Goal: Information Seeking & Learning: Learn about a topic

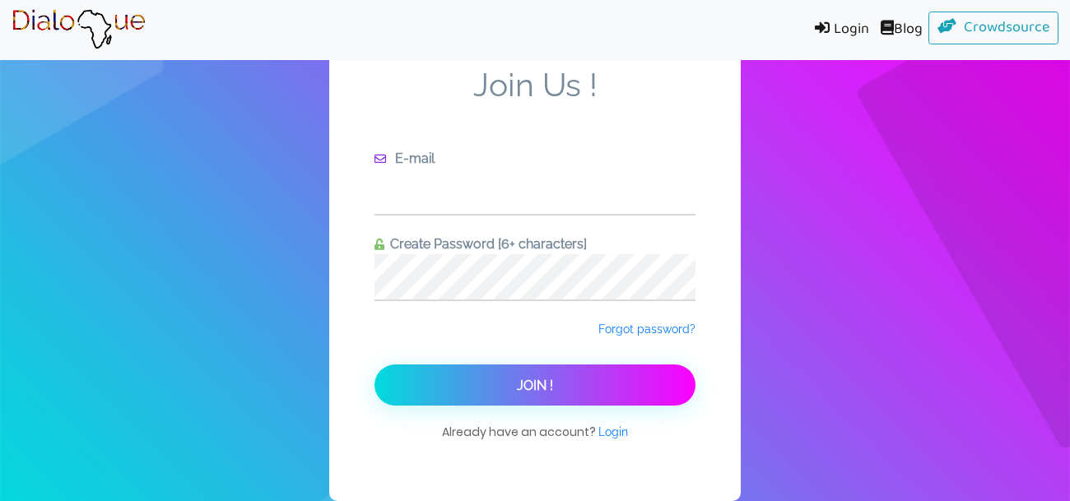
click at [480, 191] on input "text" at bounding box center [534, 191] width 321 height 45
type input "takinbol0001@mymail.lausd.net"
click at [374, 365] on button "Join !" at bounding box center [534, 385] width 321 height 41
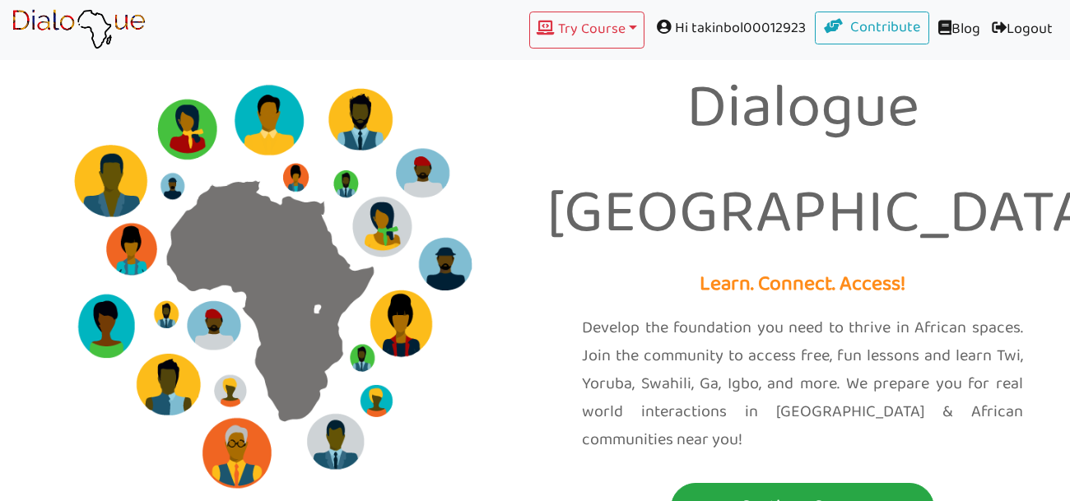
scroll to position [47, 0]
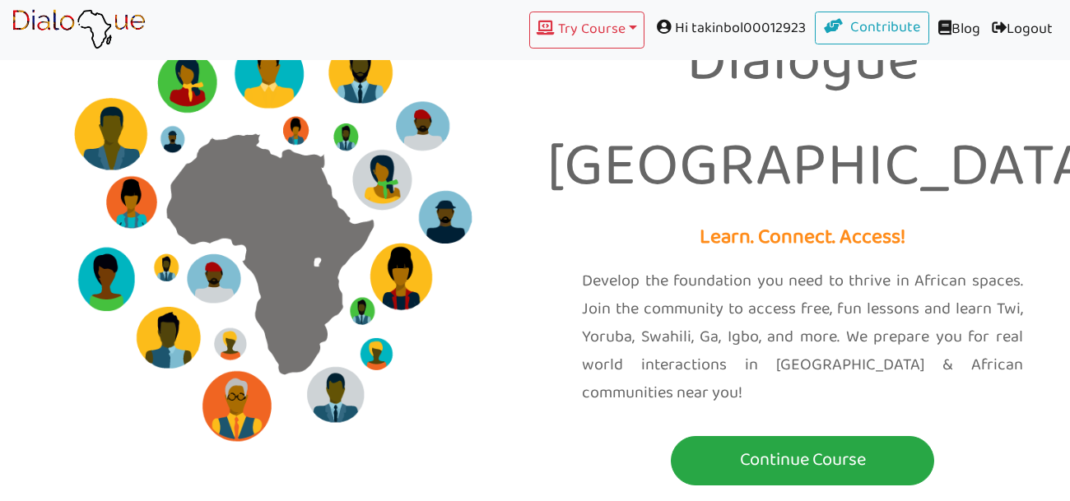
click at [763, 397] on div "Dialogue Africa Learn. Connect. Access! Develop the foundation you need to thri…" at bounding box center [802, 229] width 535 height 553
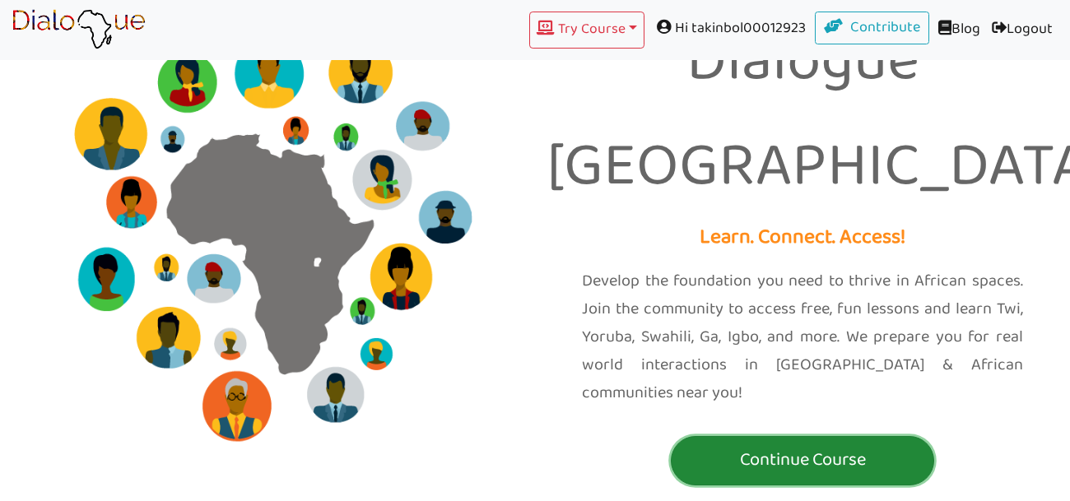
click at [746, 445] on p "Continue Course" at bounding box center [802, 460] width 255 height 30
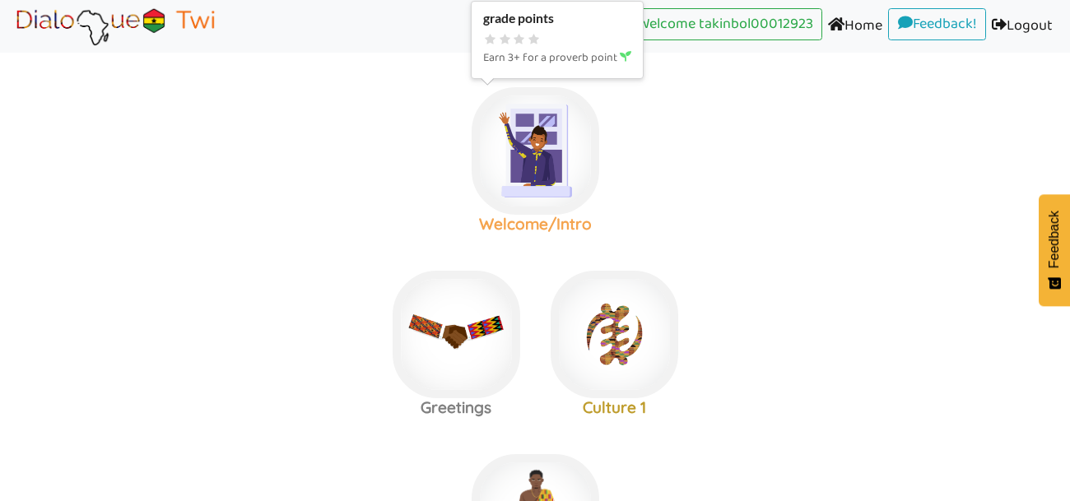
click at [535, 176] on img at bounding box center [535, 151] width 128 height 128
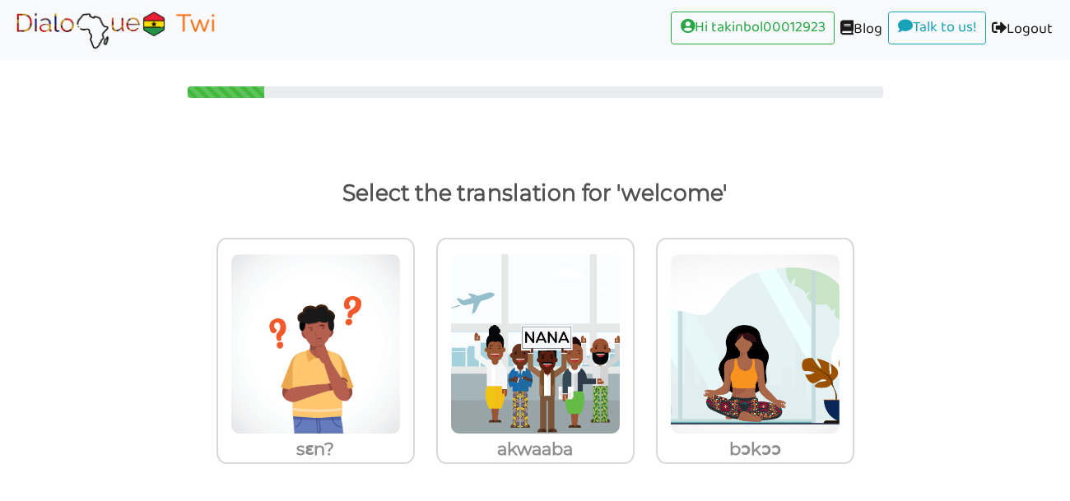
click at [797, 44] on li "Hi takinbol00012923 (current)" at bounding box center [753, 30] width 164 height 37
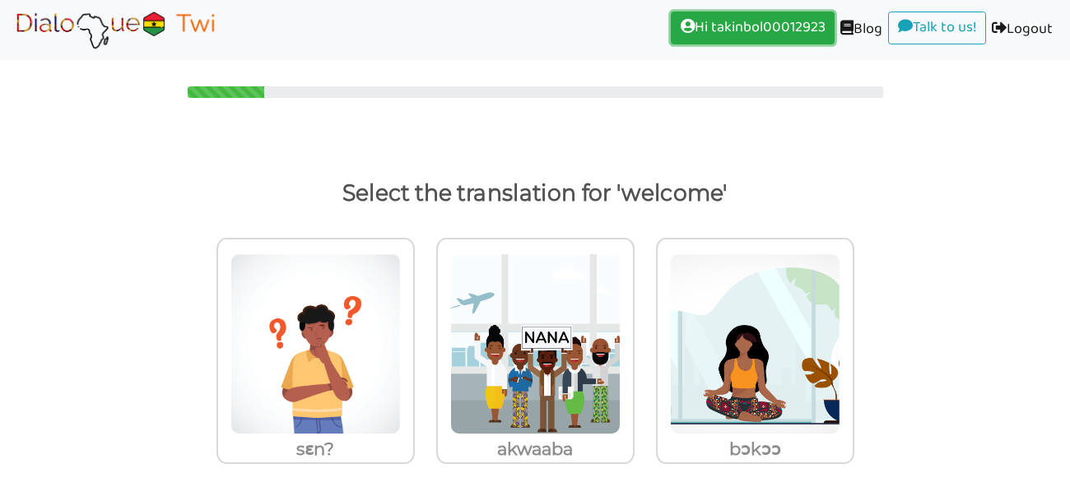
click at [784, 39] on link "Hi takinbol00012923 (current)" at bounding box center [753, 28] width 164 height 33
click at [759, 34] on link "Hi takinbol00012923 (current)" at bounding box center [753, 28] width 164 height 33
click at [724, 26] on link "Hi takinbol00012923 (current)" at bounding box center [753, 28] width 164 height 33
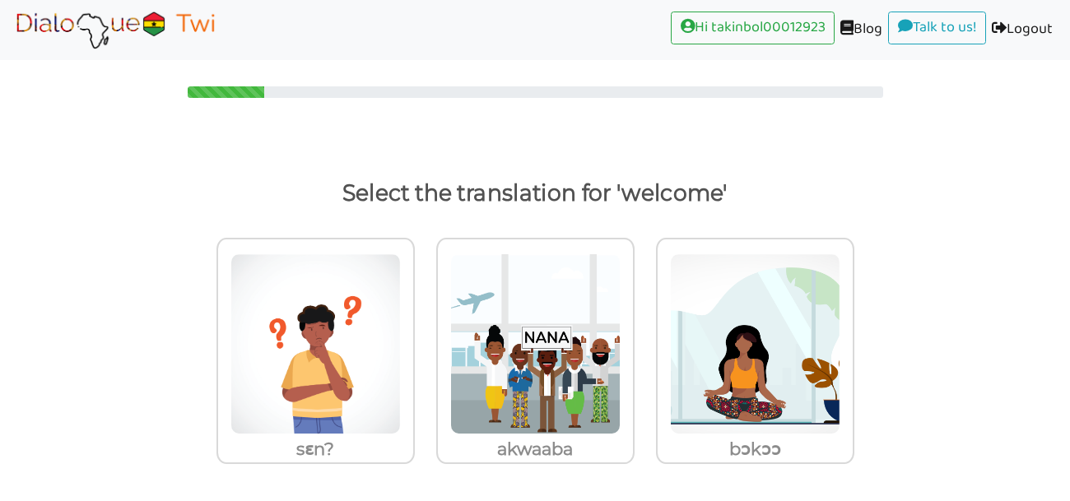
click at [171, 30] on img at bounding box center [115, 29] width 207 height 41
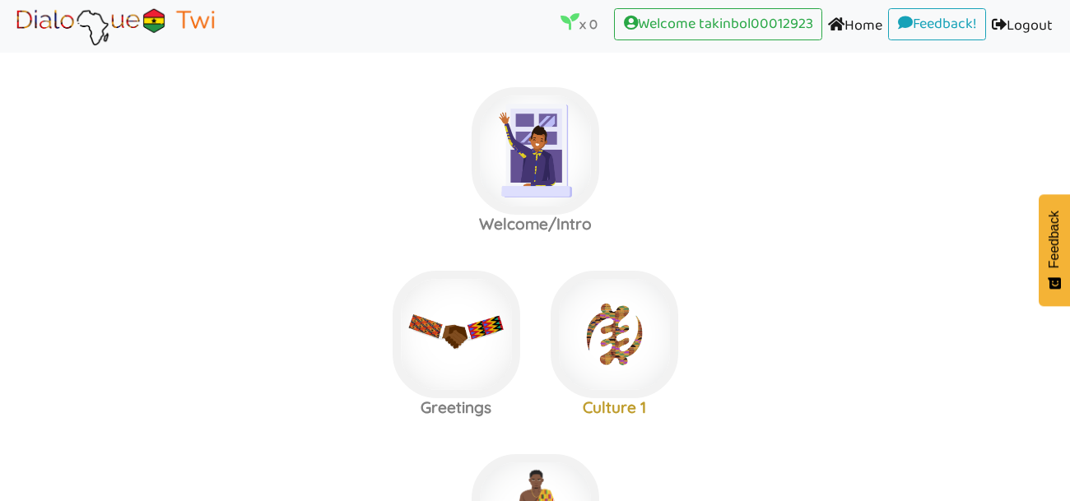
click at [12, 47] on area at bounding box center [12, 47] width 0 height 0
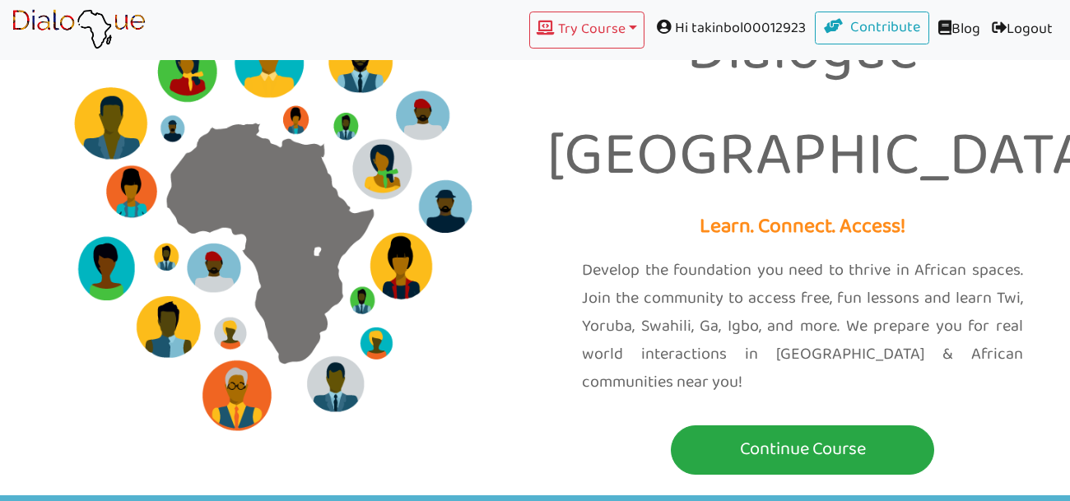
scroll to position [59, 0]
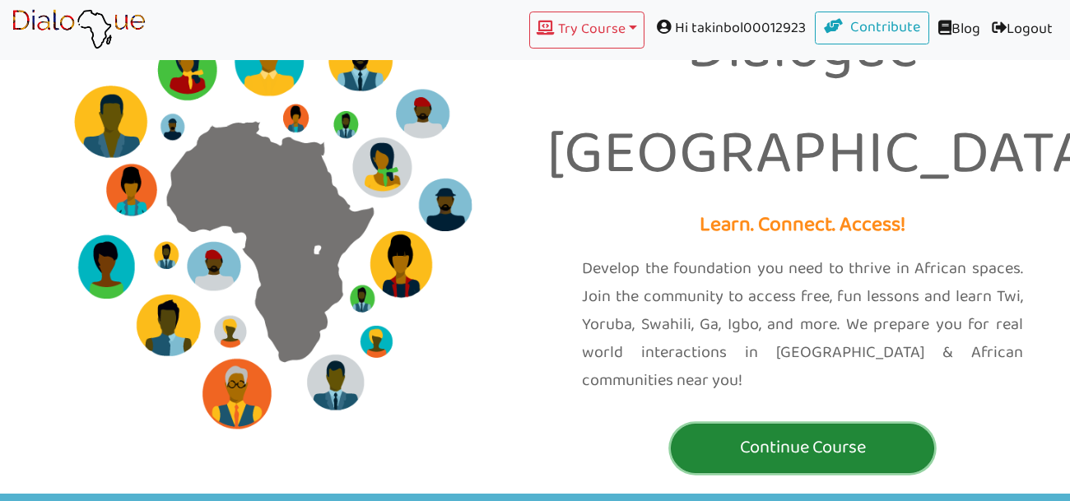
click at [802, 433] on p "Continue Course" at bounding box center [802, 448] width 255 height 30
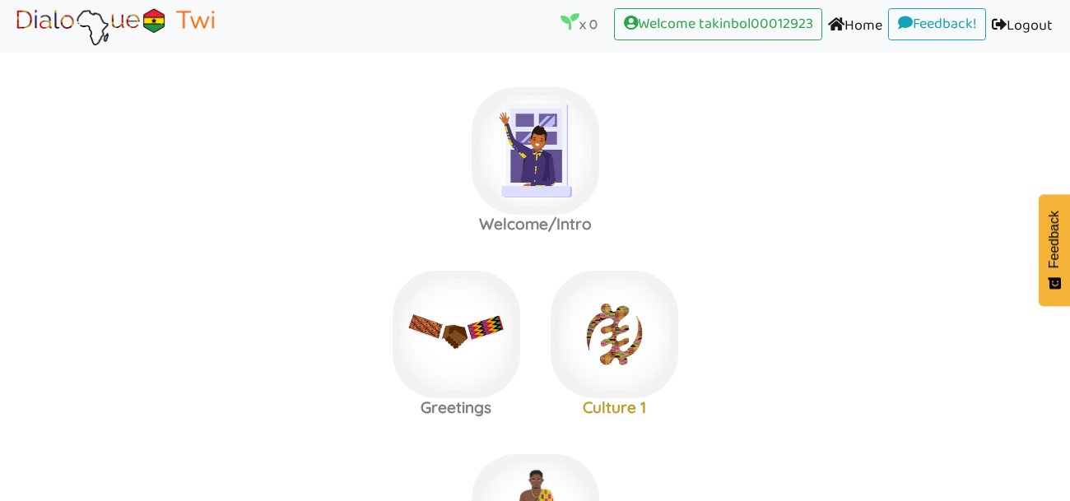
click at [12, 47] on area at bounding box center [12, 47] width 0 height 0
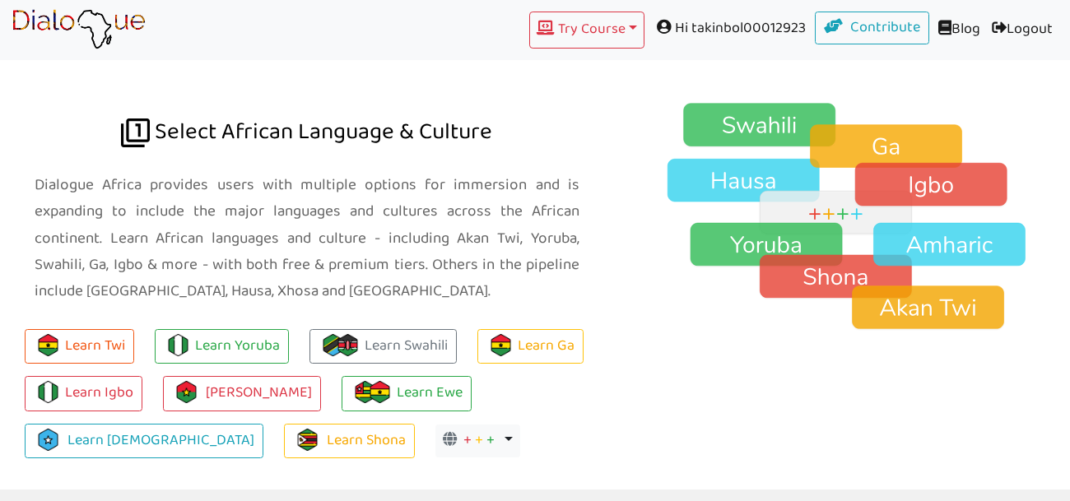
scroll to position [1117, 0]
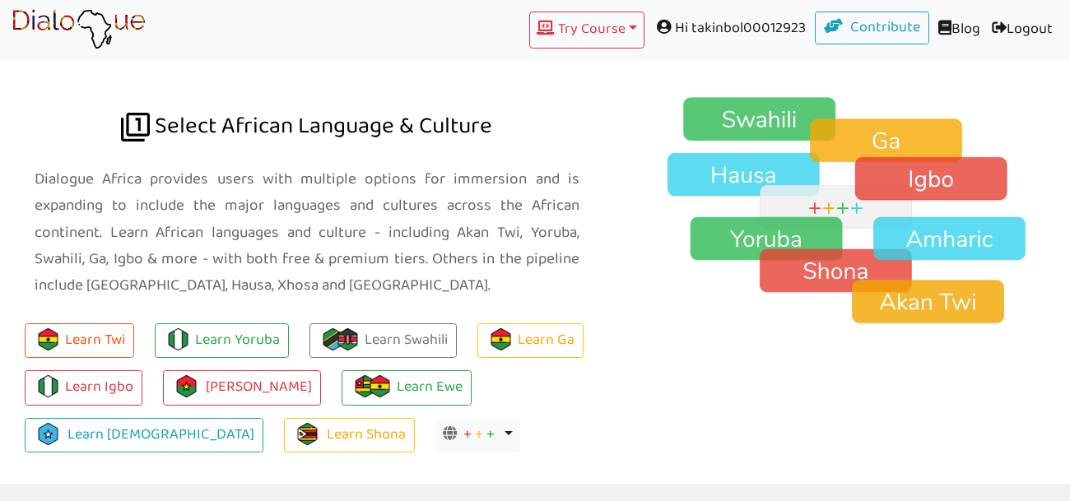
click at [424, 220] on p "Dialogue Africa provides users with multiple options for immersion and is expan…" at bounding box center [307, 232] width 545 height 132
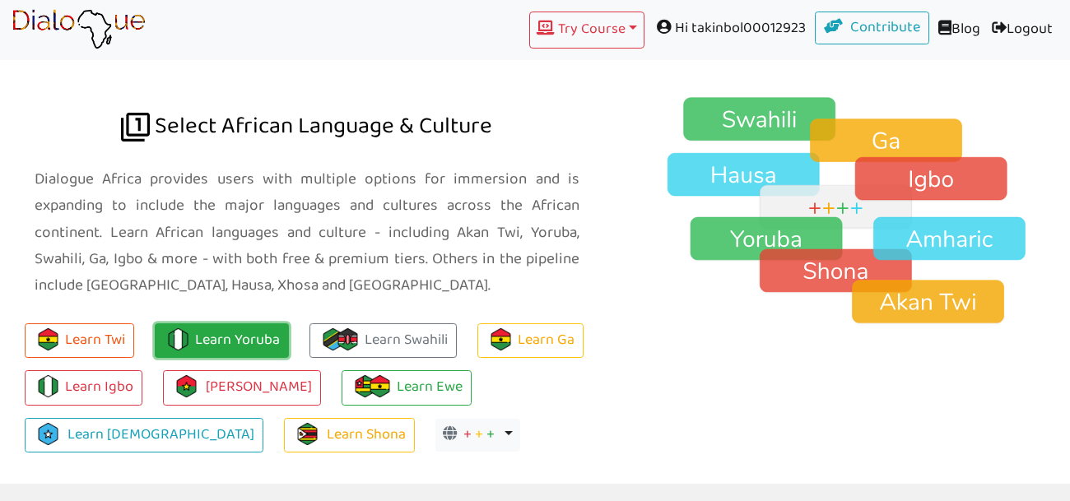
click at [267, 323] on link "Learn Yoruba" at bounding box center [222, 340] width 134 height 35
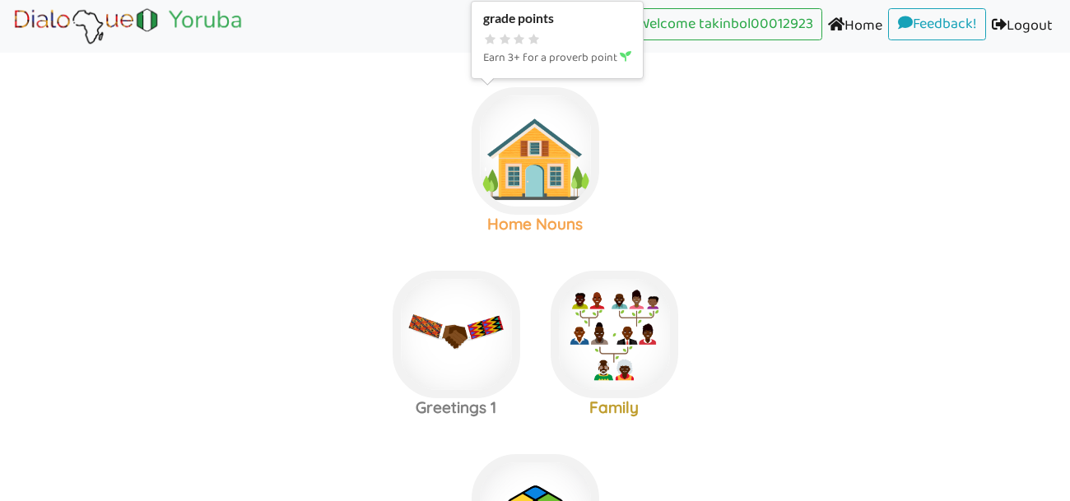
click at [565, 179] on img at bounding box center [535, 151] width 128 height 128
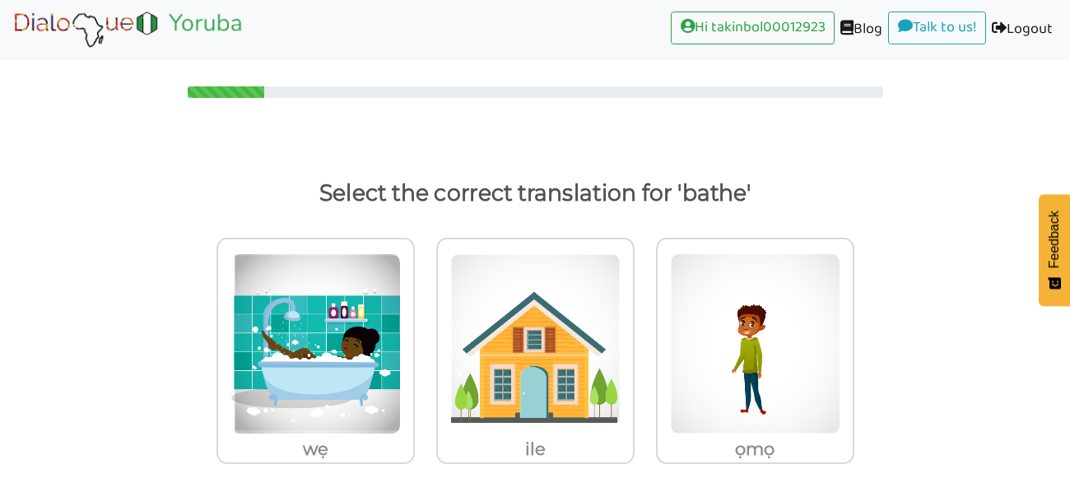
scroll to position [4, 0]
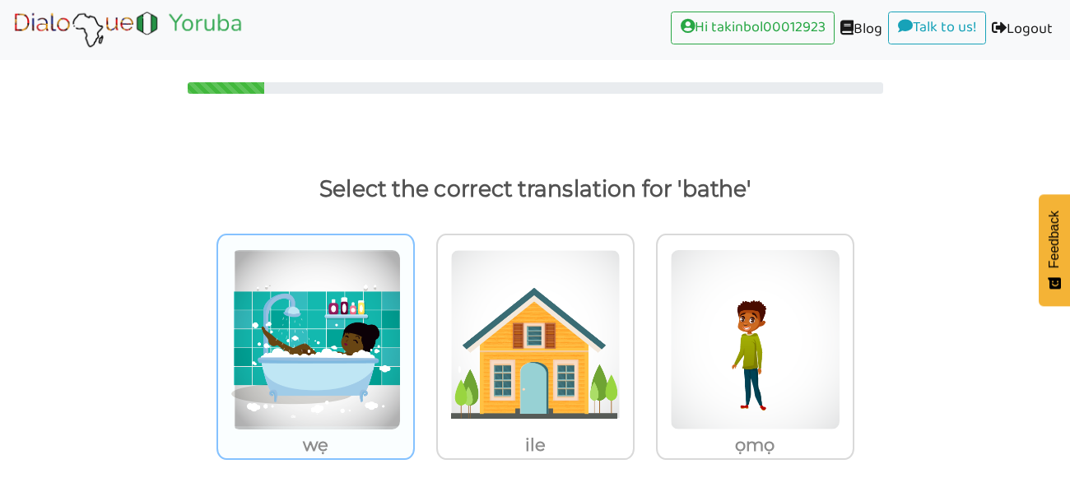
click at [314, 334] on img at bounding box center [315, 339] width 170 height 181
click at [413, 334] on input "wẹ" at bounding box center [419, 329] width 12 height 12
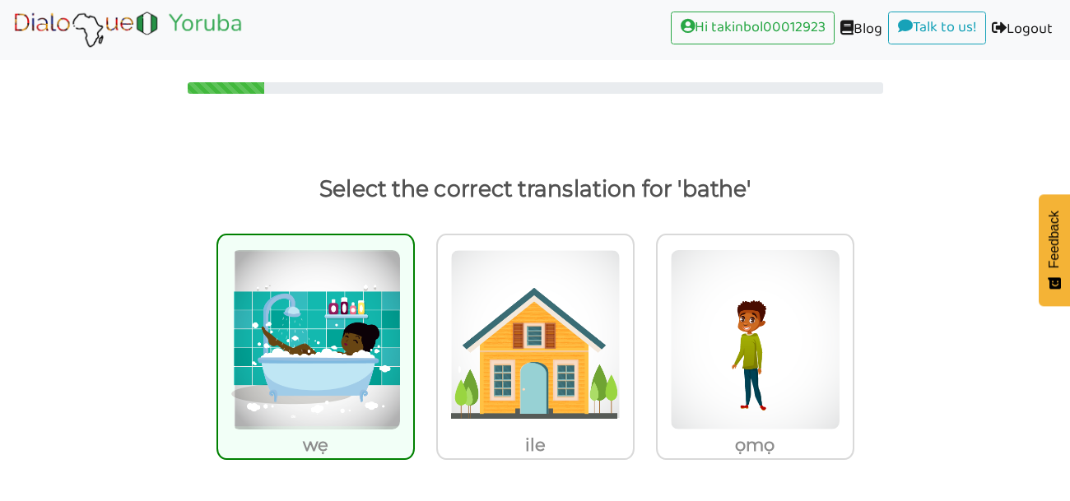
scroll to position [147, 0]
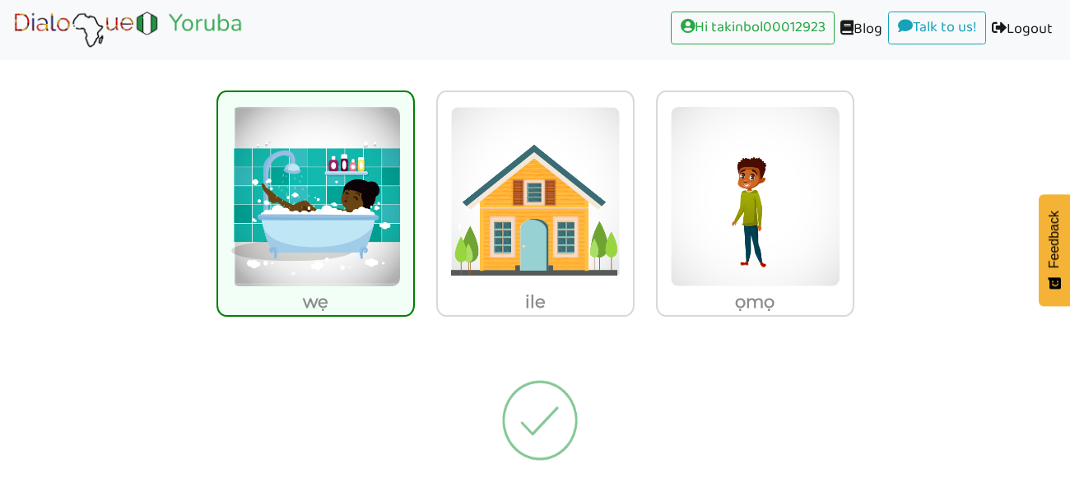
click at [527, 389] on img at bounding box center [539, 420] width 155 height 165
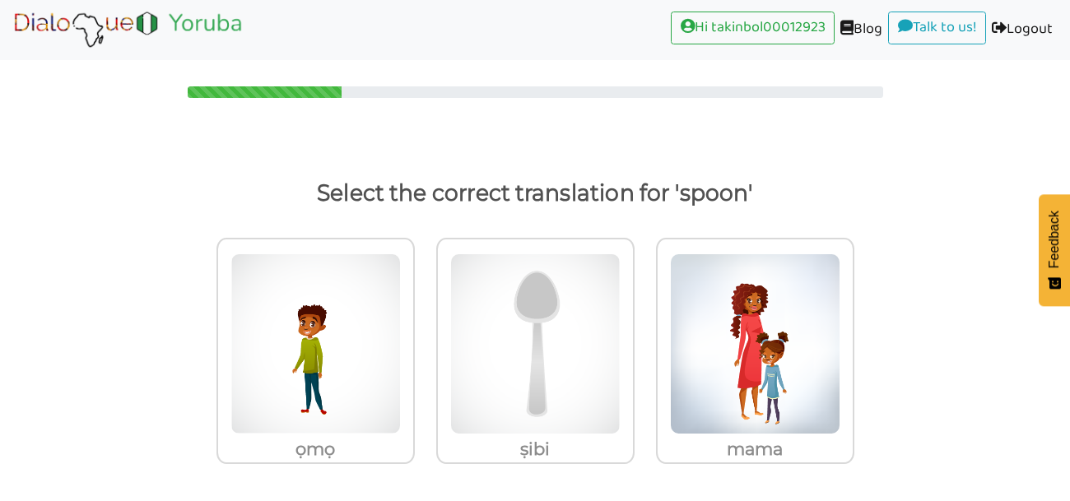
scroll to position [4, 0]
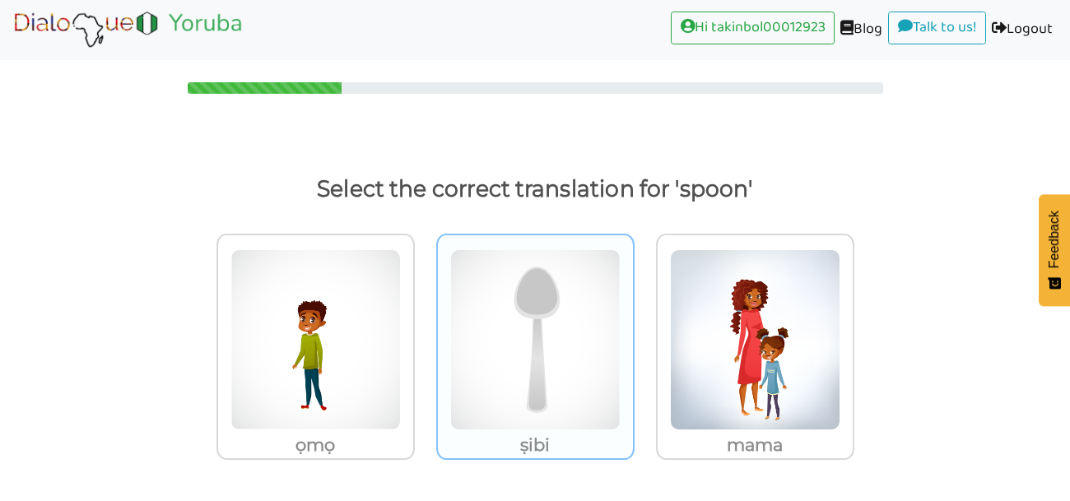
click at [548, 397] on img at bounding box center [535, 339] width 170 height 181
click at [633, 336] on input "ṣibi" at bounding box center [639, 329] width 12 height 12
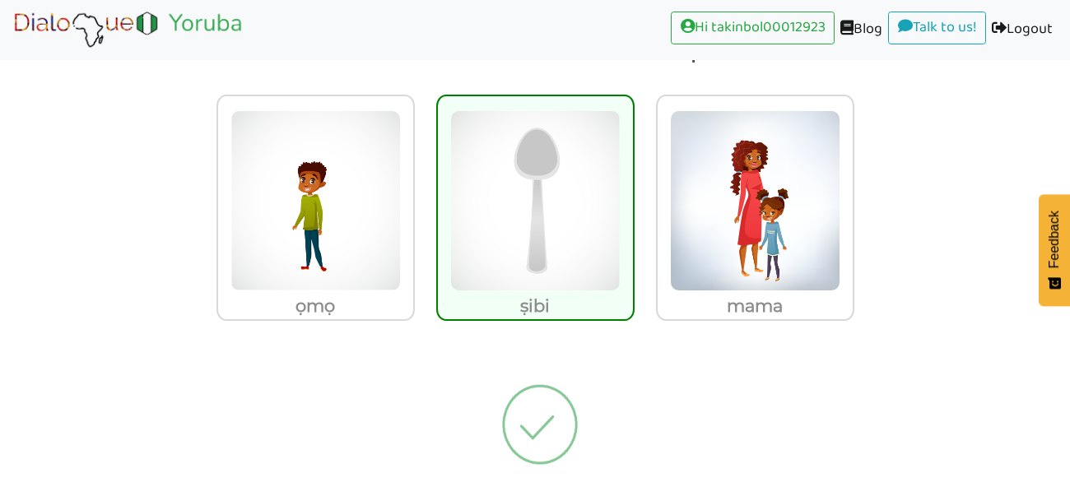
scroll to position [146, 0]
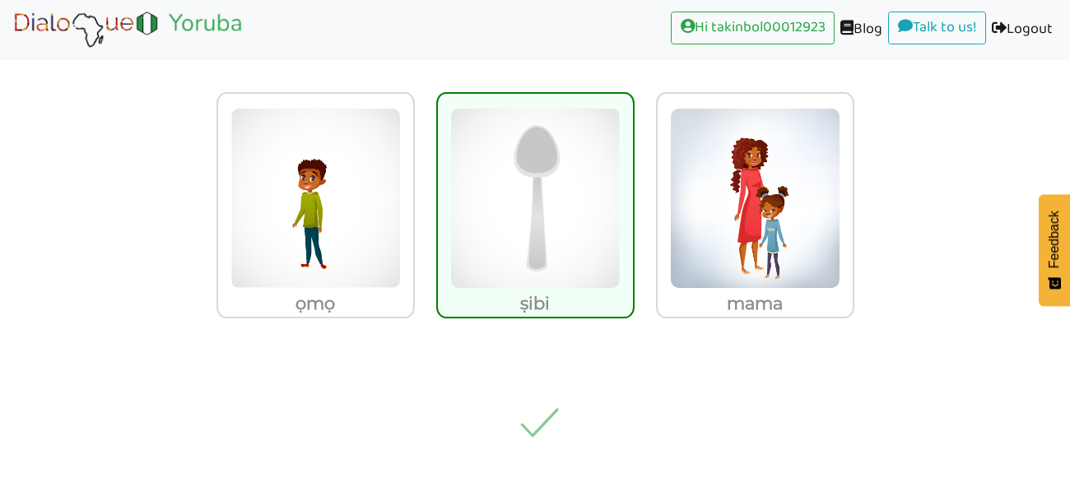
click at [555, 410] on img at bounding box center [539, 422] width 155 height 165
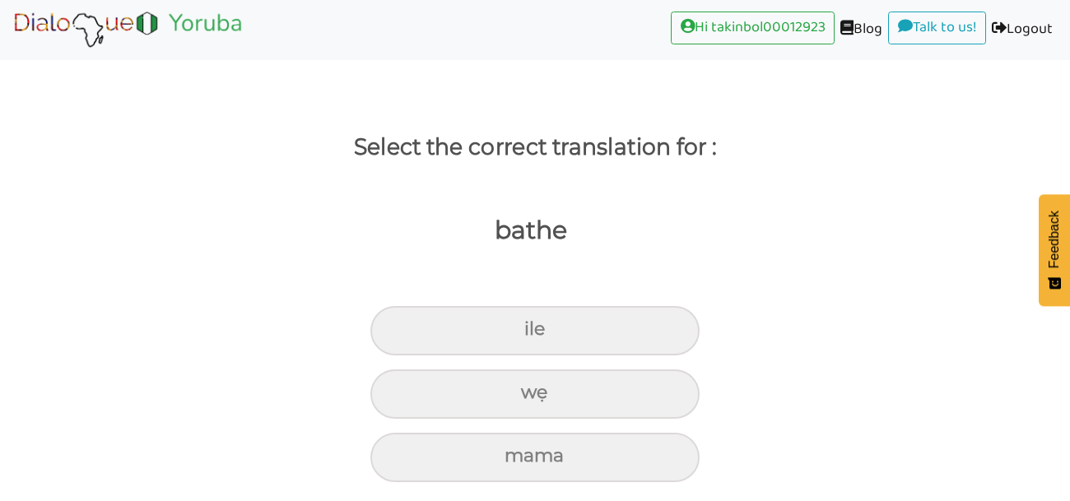
scroll to position [49, 0]
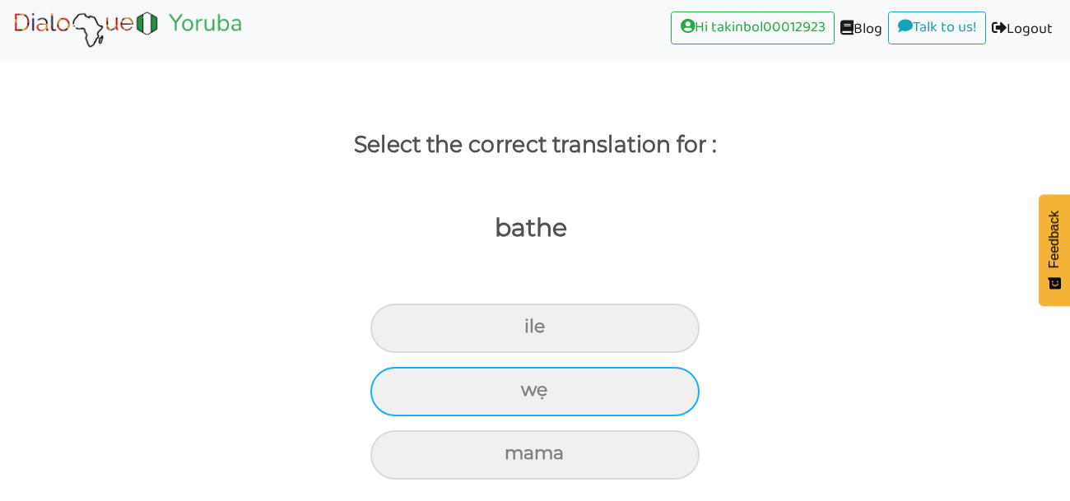
click at [566, 400] on div "wẹ" at bounding box center [534, 391] width 329 height 49
click at [533, 396] on input "wẹ" at bounding box center [528, 390] width 11 height 11
radio input "true"
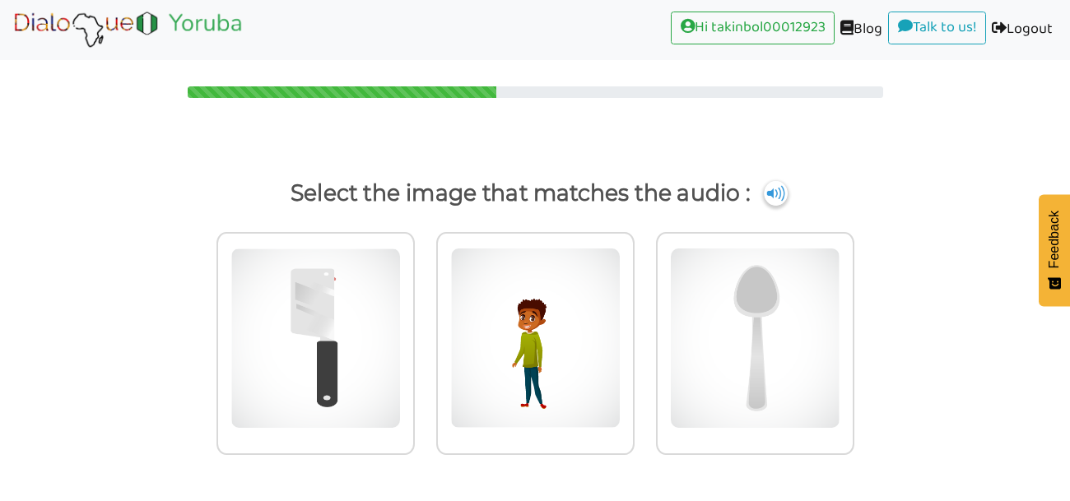
scroll to position [0, 0]
click at [774, 204] on img at bounding box center [775, 193] width 25 height 26
click at [773, 185] on img at bounding box center [775, 193] width 25 height 26
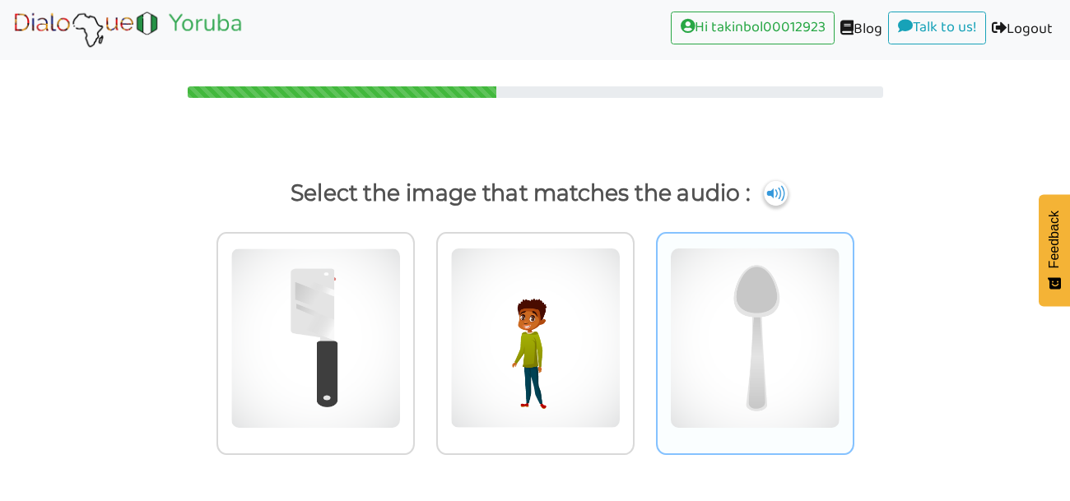
click at [784, 288] on img at bounding box center [755, 338] width 170 height 181
click at [852, 322] on input "radio" at bounding box center [858, 328] width 12 height 12
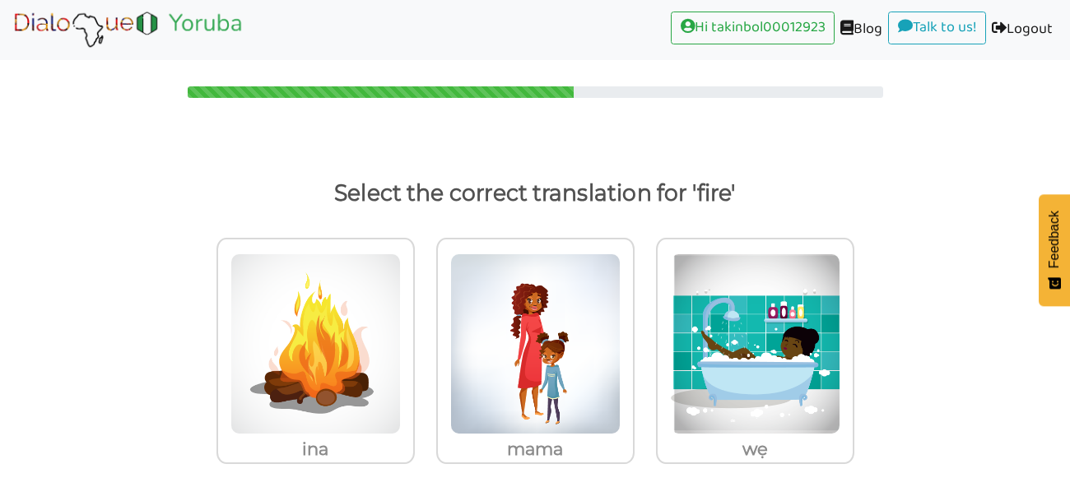
scroll to position [4, 0]
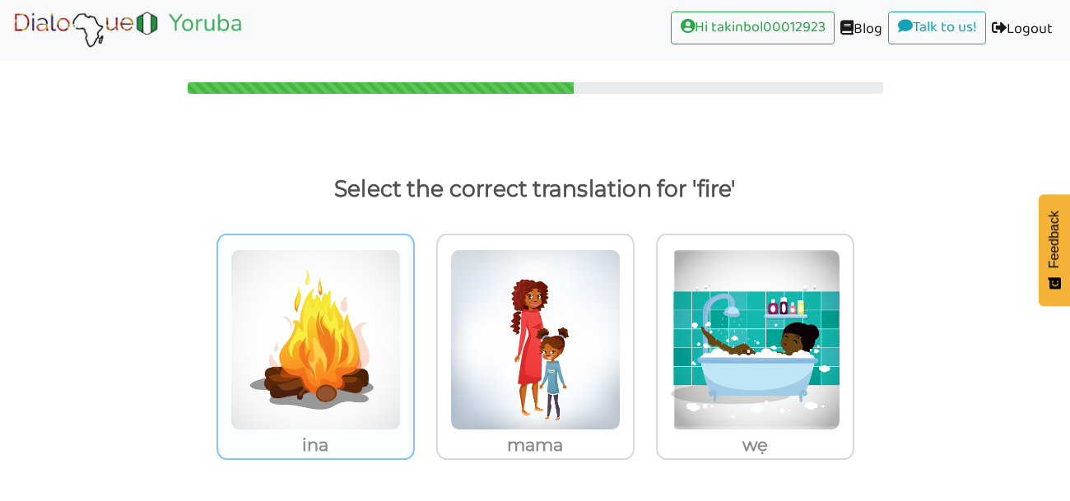
click at [303, 319] on img at bounding box center [315, 339] width 170 height 181
click at [413, 323] on input "ina" at bounding box center [419, 329] width 12 height 12
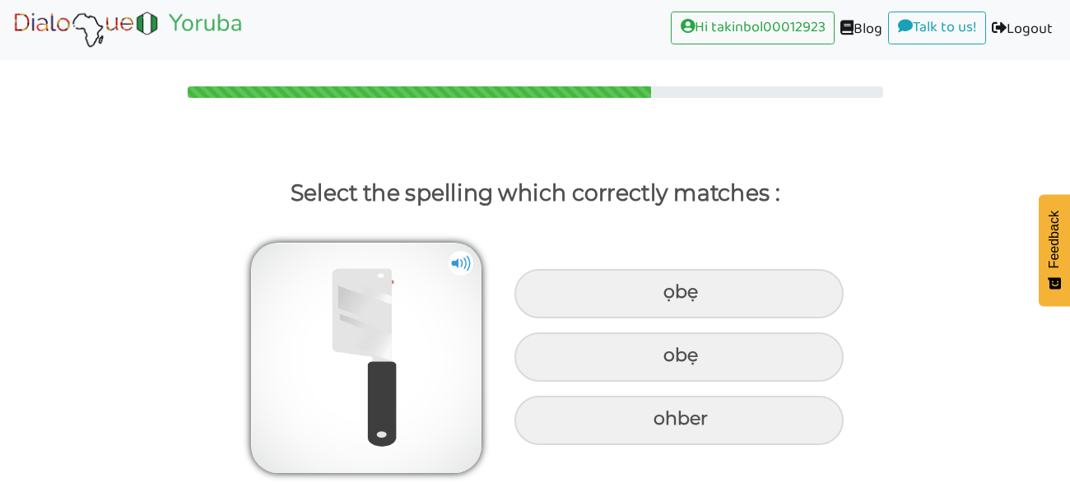
scroll to position [0, 0]
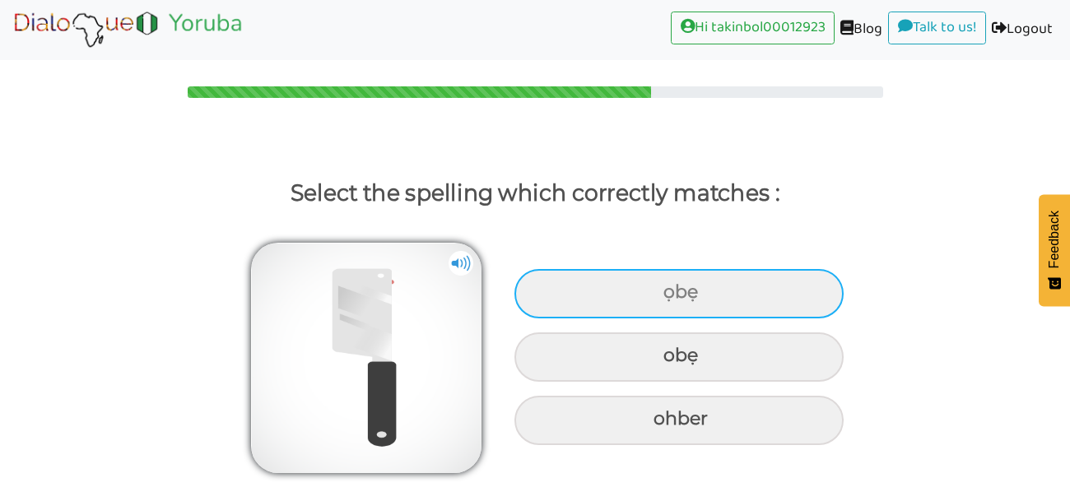
click at [646, 303] on div "ọbẹ" at bounding box center [678, 293] width 329 height 49
click at [660, 298] on input "ọbẹ" at bounding box center [665, 292] width 11 height 11
radio input "true"
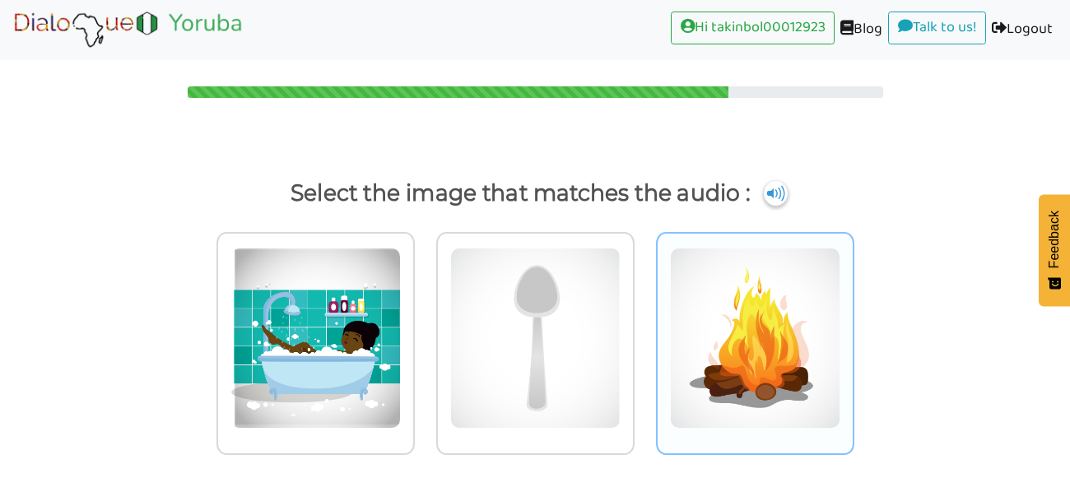
click at [817, 345] on img at bounding box center [755, 338] width 170 height 181
click at [852, 334] on input "radio" at bounding box center [858, 328] width 12 height 12
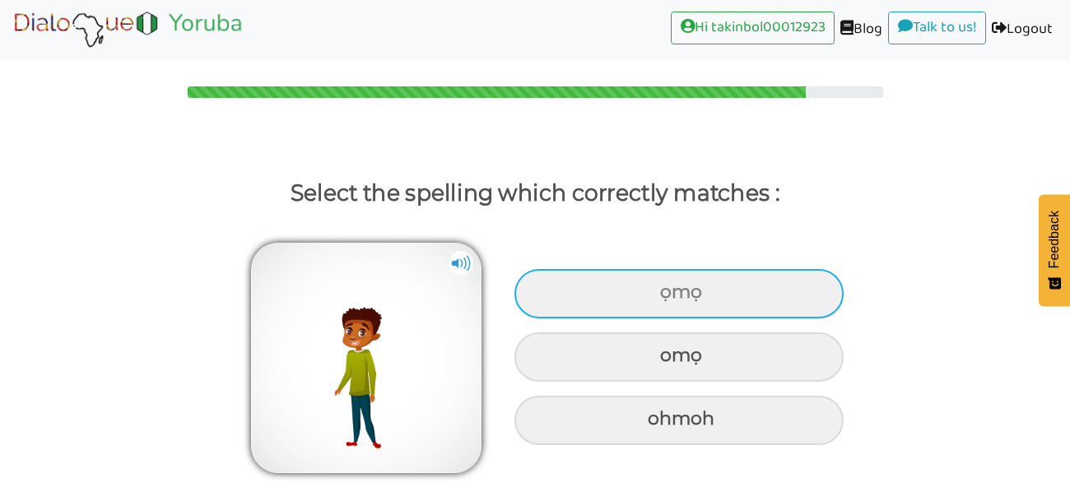
click at [653, 303] on div "ọmọ" at bounding box center [678, 293] width 329 height 49
click at [657, 298] on input "ọmọ" at bounding box center [662, 292] width 11 height 11
radio input "true"
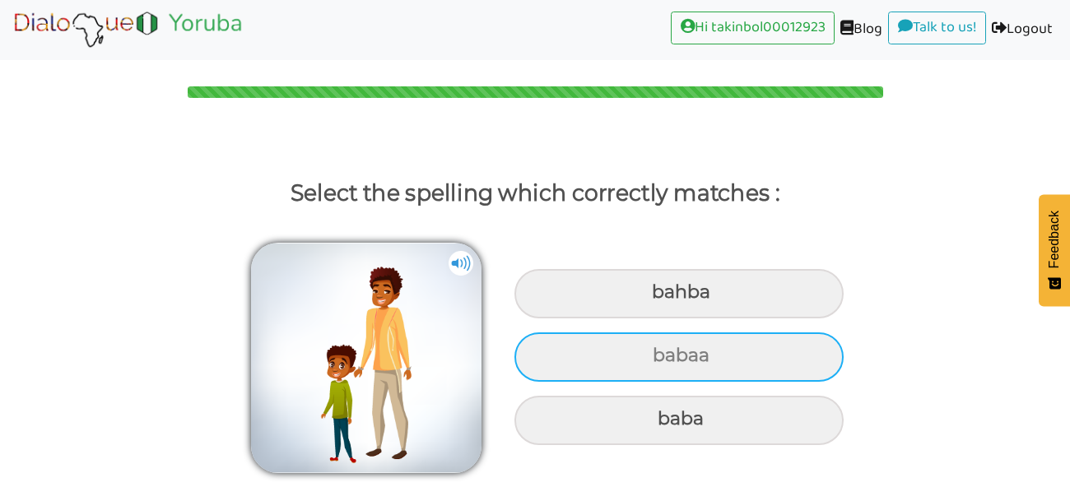
click at [621, 355] on div "babaa" at bounding box center [678, 356] width 329 height 49
click at [649, 355] on input "babaa" at bounding box center [654, 356] width 11 height 11
radio input "true"
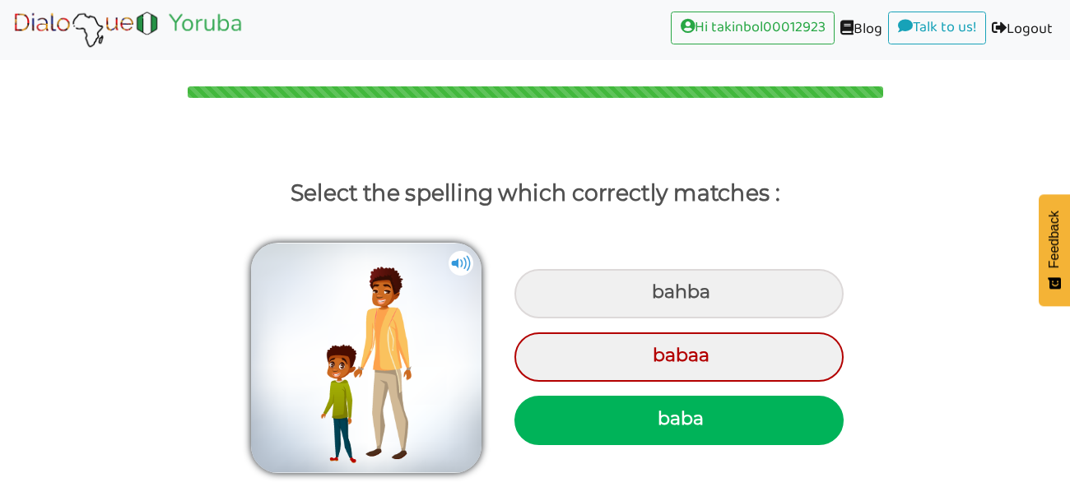
scroll to position [42, 0]
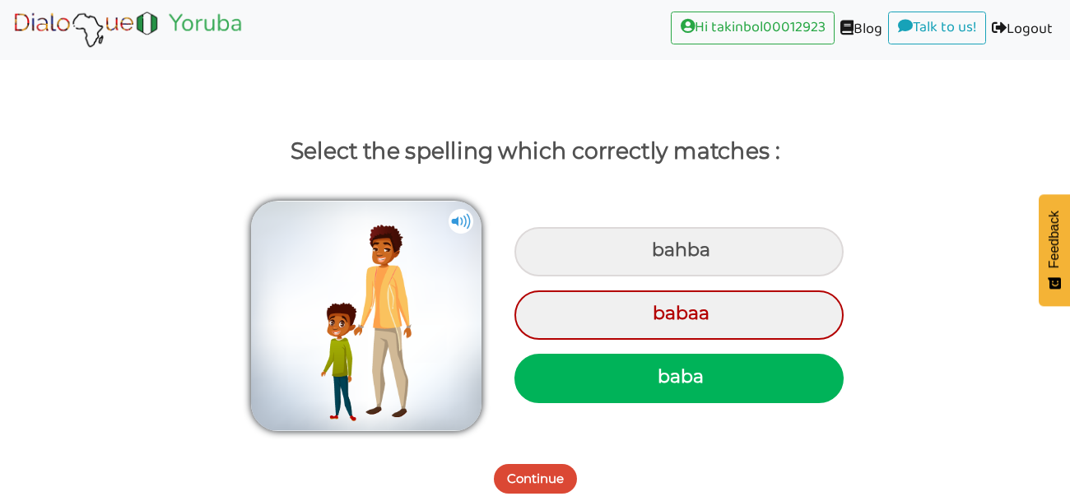
click at [644, 388] on div "baba" at bounding box center [678, 378] width 329 height 49
click at [654, 383] on input "baba" at bounding box center [659, 377] width 11 height 11
radio input "true"
click at [546, 471] on button "Continue" at bounding box center [535, 479] width 83 height 30
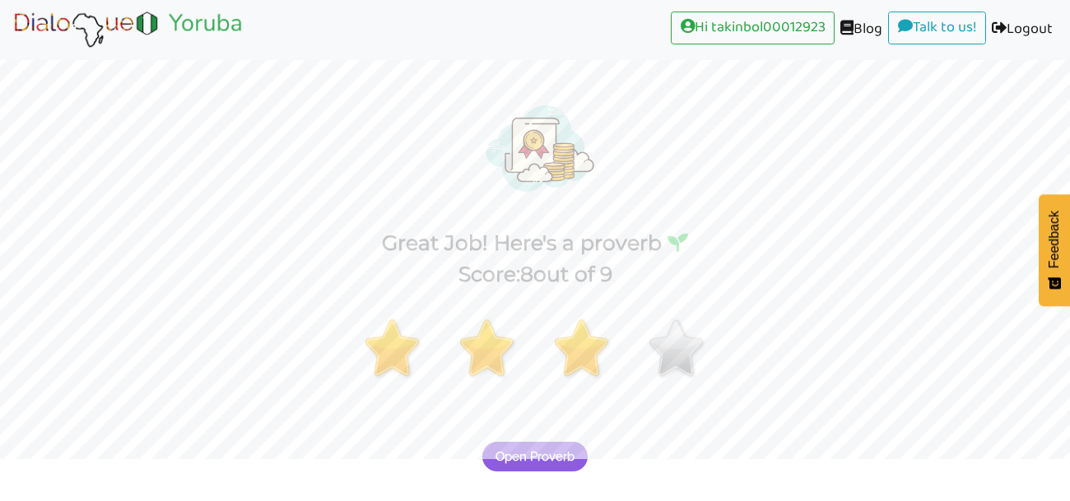
scroll to position [110, 0]
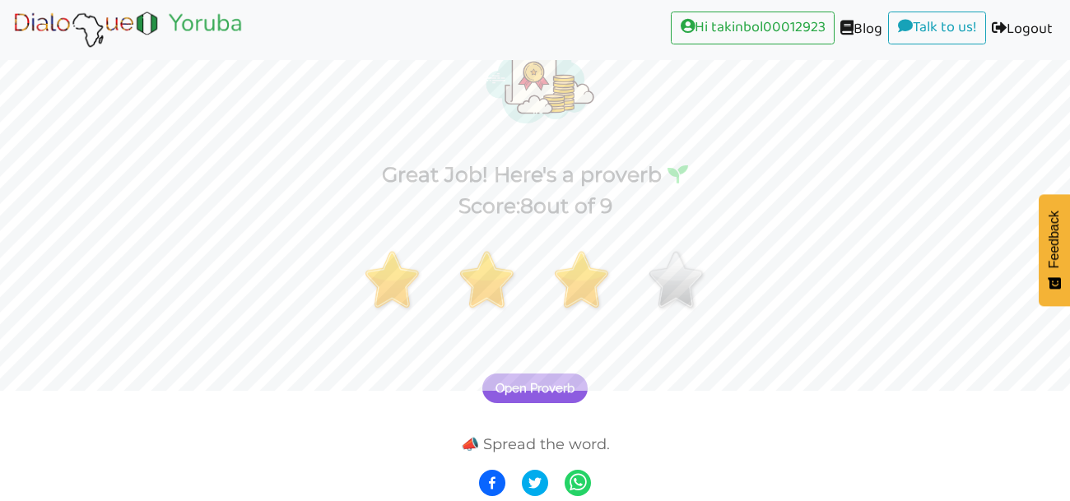
click at [671, 282] on img at bounding box center [677, 281] width 62 height 66
click at [555, 389] on span "Open Proverb" at bounding box center [534, 388] width 79 height 15
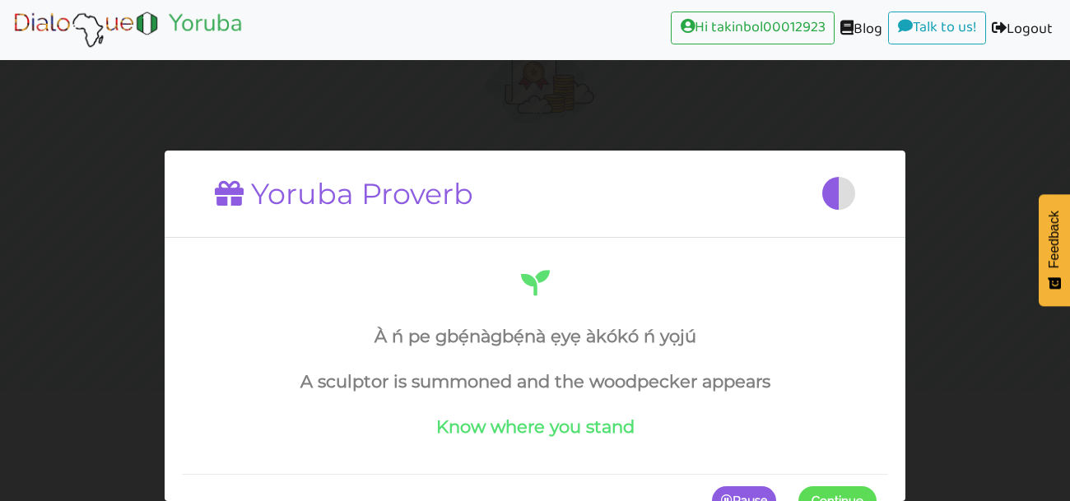
click at [580, 426] on h4 "Know where you stand" at bounding box center [534, 426] width 683 height 21
click at [650, 380] on h4 "A sculptor is summoned and the woodpecker appears" at bounding box center [534, 381] width 683 height 21
click at [602, 423] on h4 "Know where you stand" at bounding box center [534, 426] width 683 height 21
click at [834, 486] on button "Continue" at bounding box center [837, 500] width 78 height 30
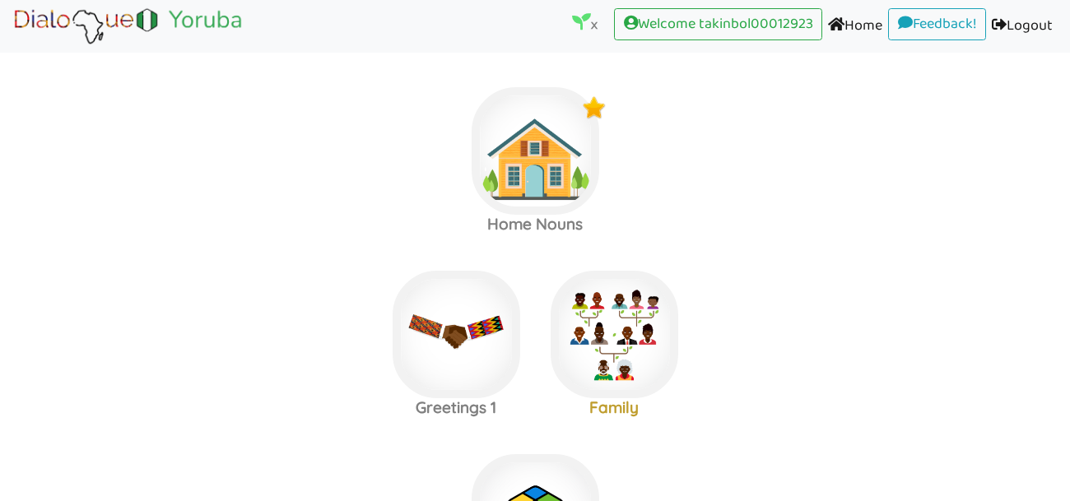
scroll to position [12, 0]
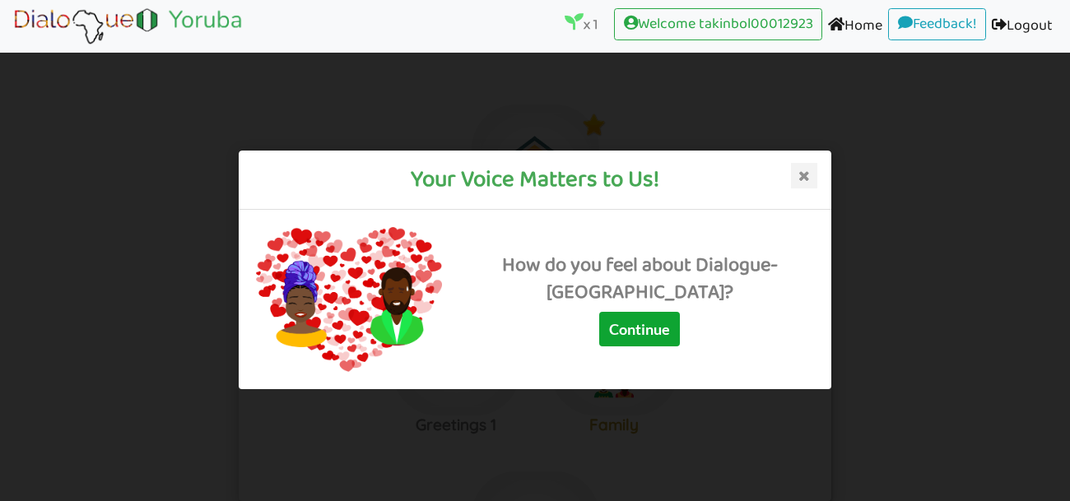
click at [672, 333] on button "Continue" at bounding box center [639, 329] width 81 height 35
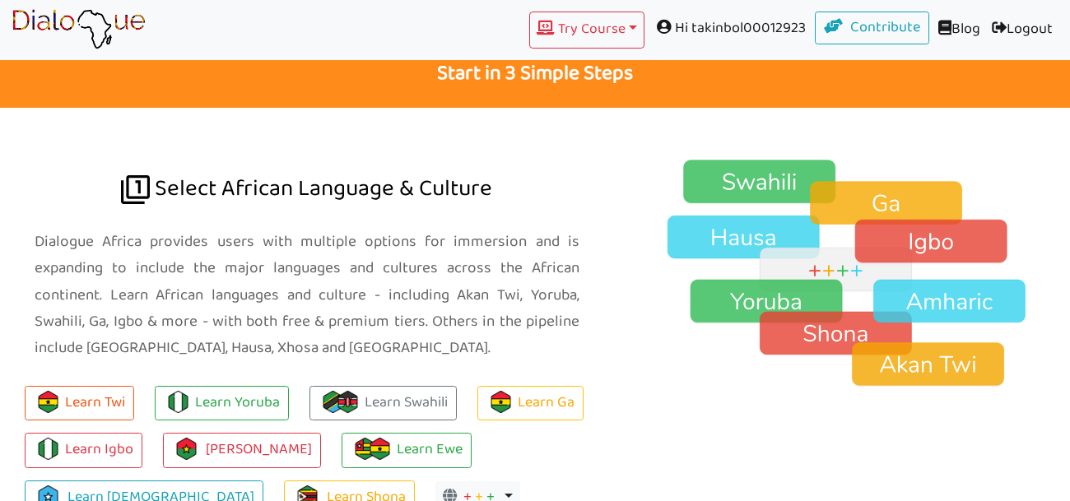
scroll to position [1053, 0]
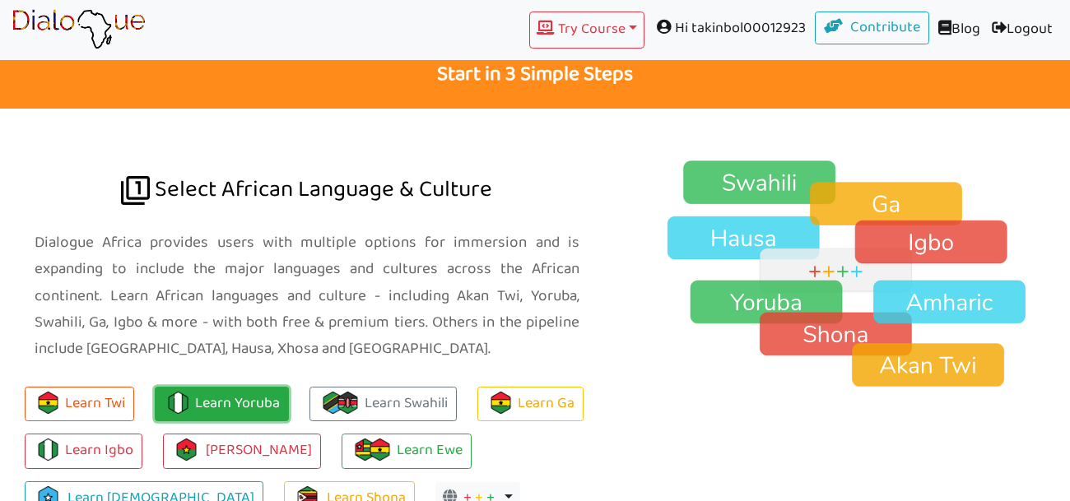
click at [232, 387] on link "Learn Yoruba" at bounding box center [222, 404] width 134 height 35
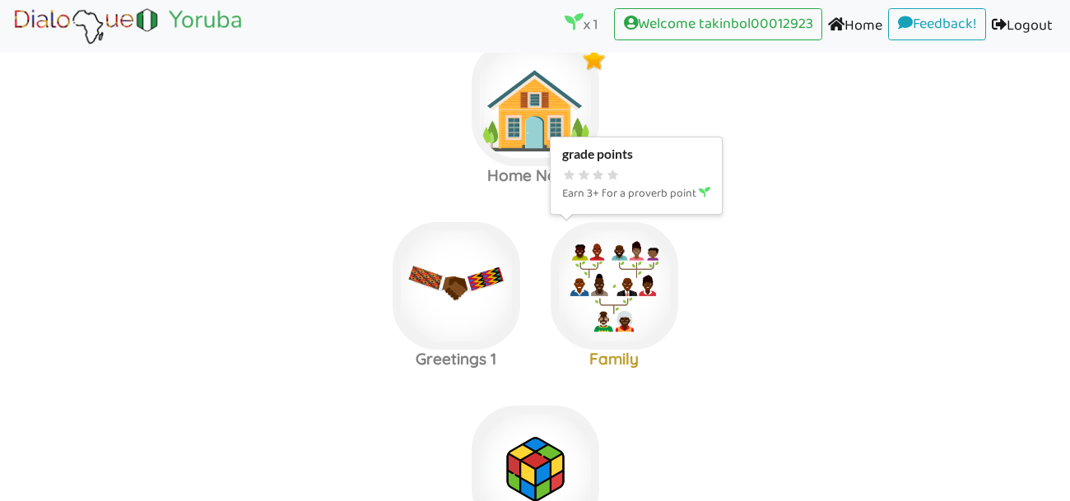
scroll to position [42, 0]
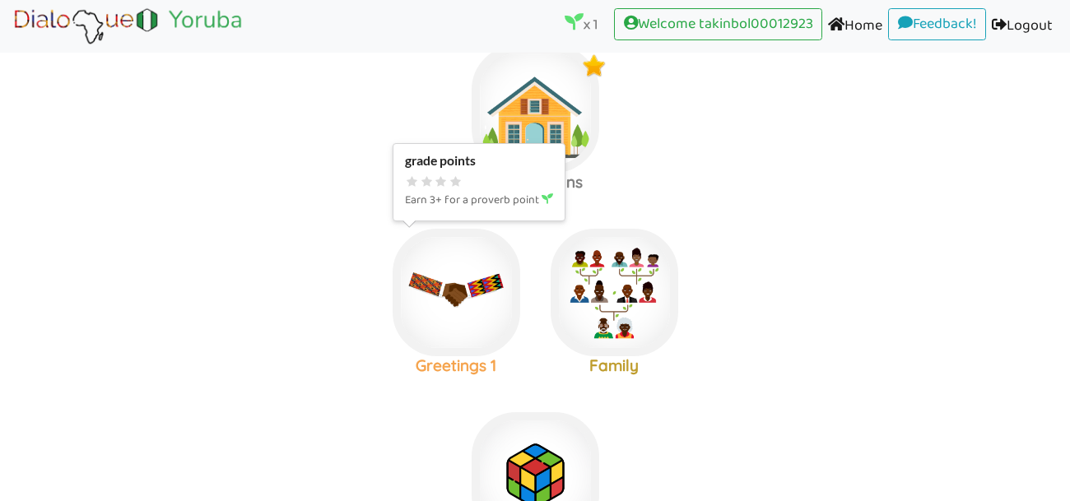
click at [437, 298] on img at bounding box center [457, 293] width 128 height 128
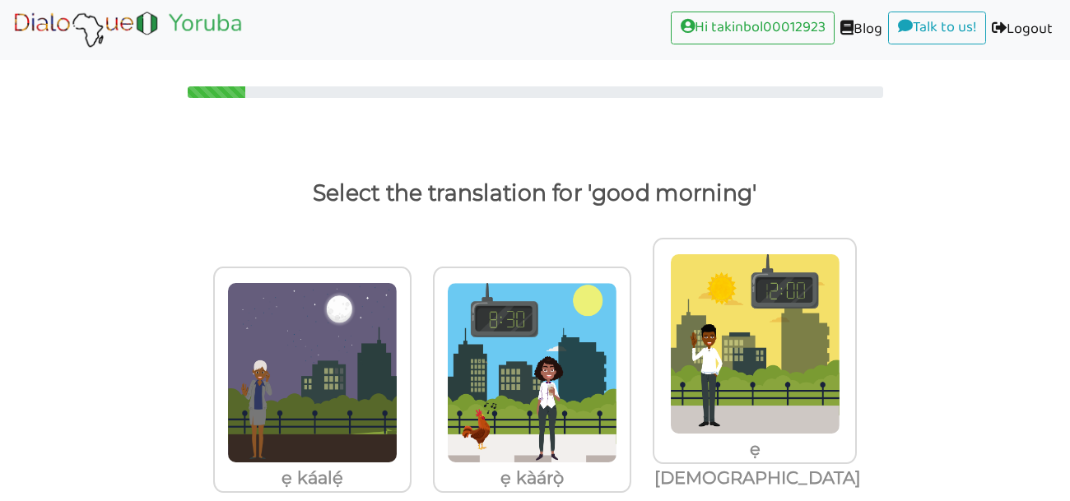
scroll to position [4, 0]
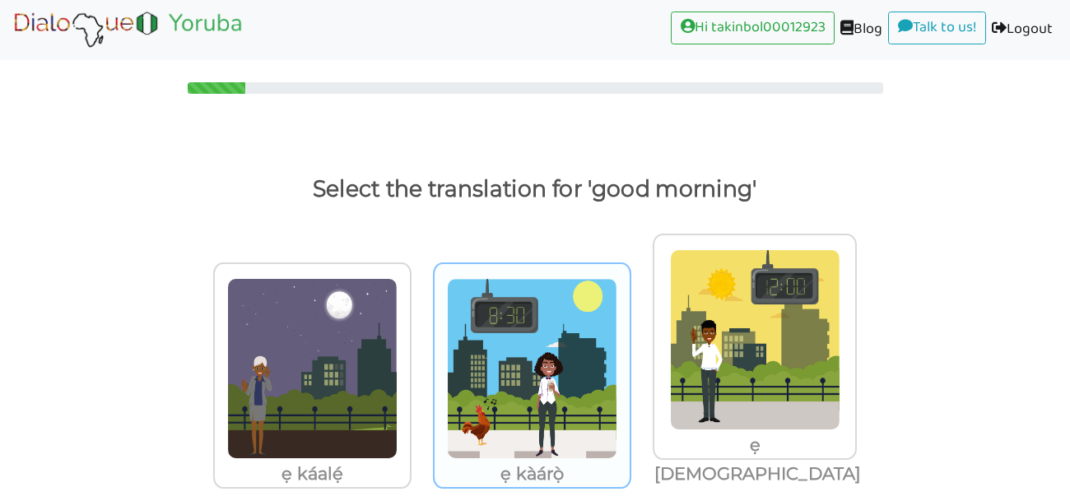
click at [583, 425] on img at bounding box center [532, 368] width 170 height 181
click at [629, 365] on input "ẹ kàárọ̀" at bounding box center [635, 358] width 12 height 12
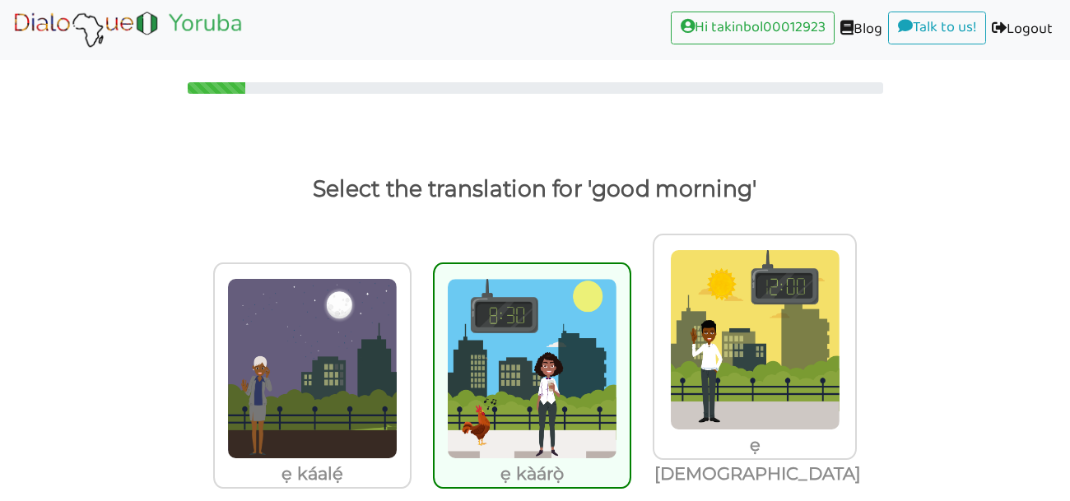
scroll to position [0, 0]
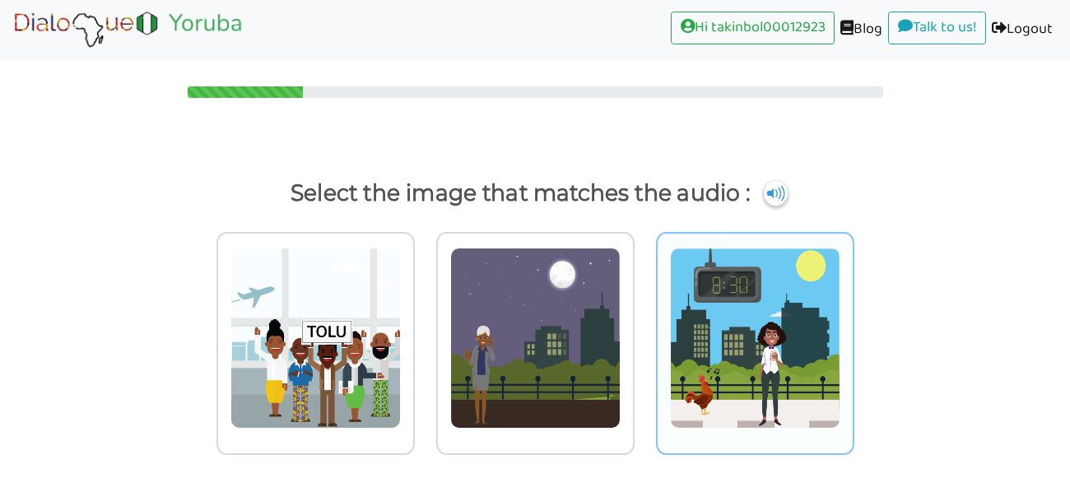
click at [791, 363] on img at bounding box center [755, 338] width 170 height 181
click at [852, 334] on input "radio" at bounding box center [858, 328] width 12 height 12
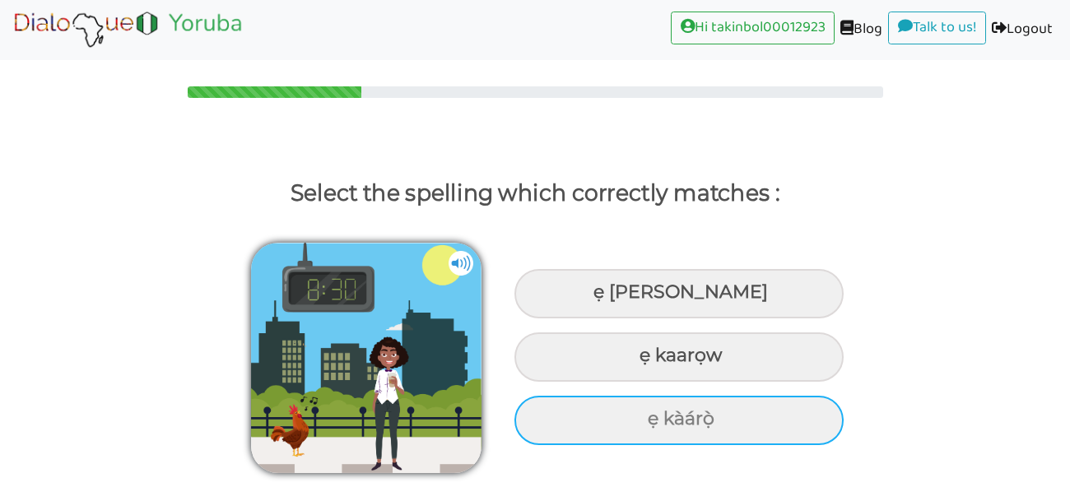
click at [737, 418] on div "ẹ kàárọ̀" at bounding box center [678, 420] width 329 height 49
click at [655, 418] on input "ẹ kàárọ̀" at bounding box center [649, 419] width 11 height 11
radio input "true"
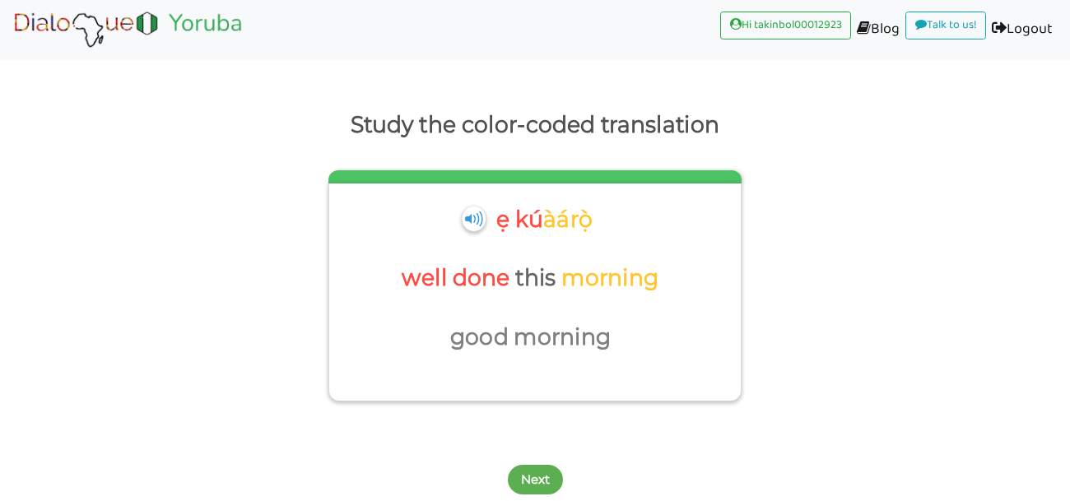
scroll to position [69, 0]
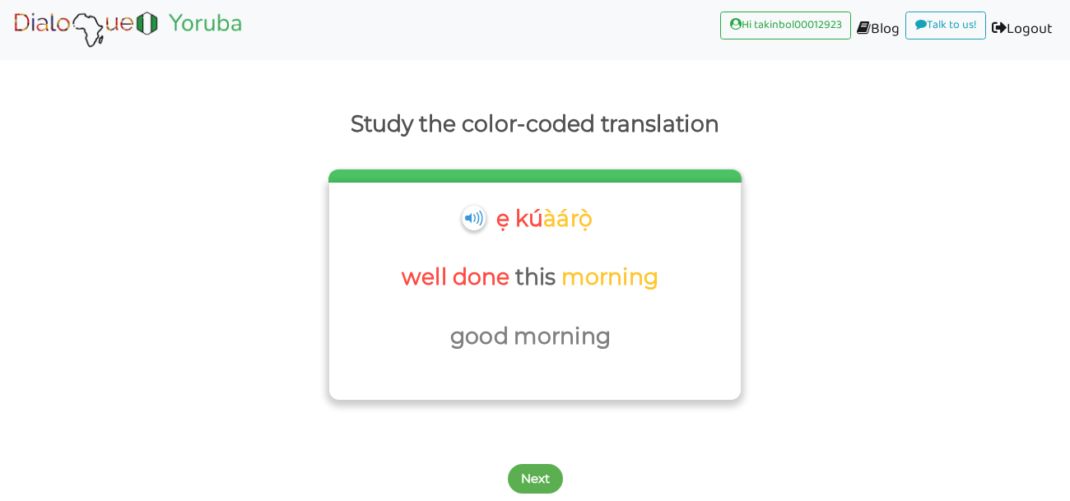
click at [558, 349] on p "morning" at bounding box center [564, 336] width 102 height 39
click at [548, 472] on button "Next" at bounding box center [535, 479] width 55 height 30
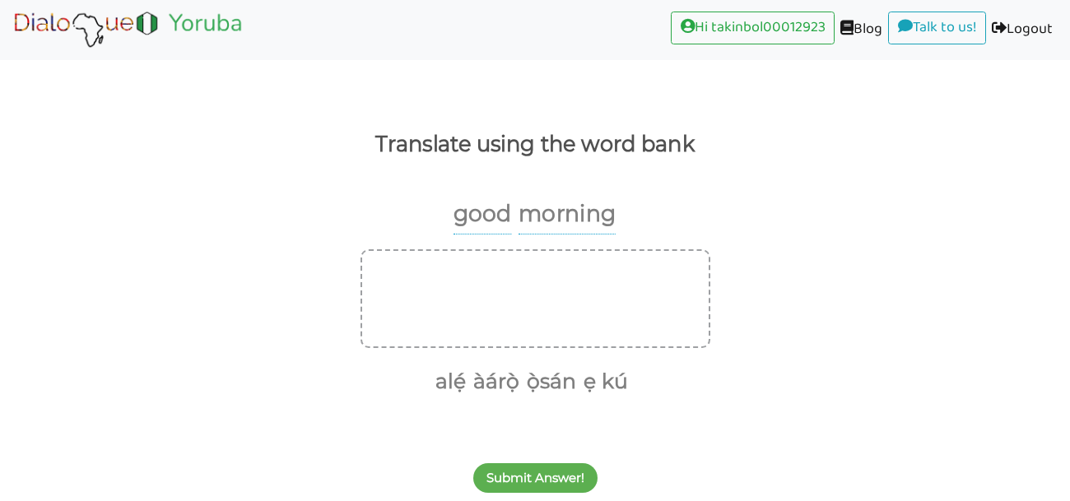
scroll to position [49, 0]
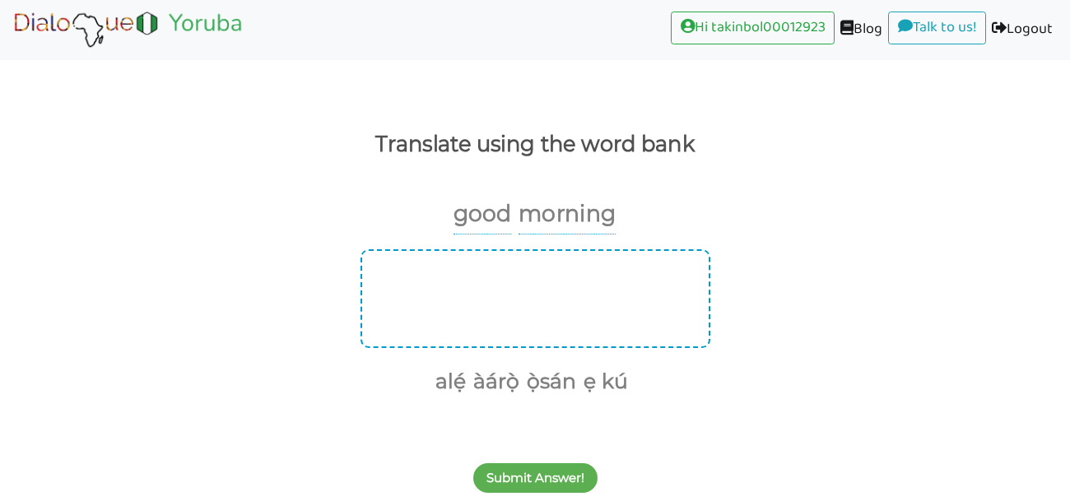
click at [661, 304] on div at bounding box center [535, 298] width 350 height 99
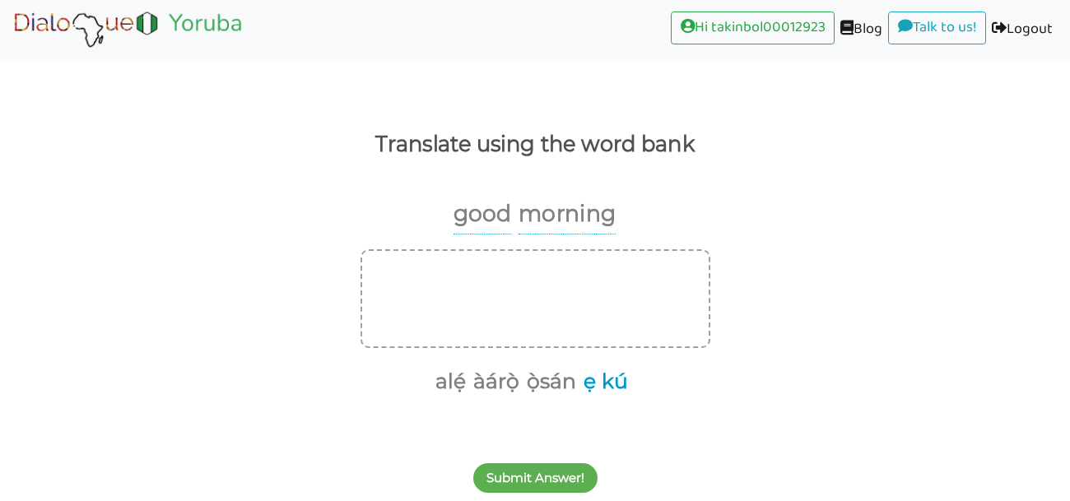
click at [590, 377] on button "ẹ kú" at bounding box center [603, 381] width 50 height 31
click at [524, 378] on button "àárọ̀" at bounding box center [520, 381] width 52 height 31
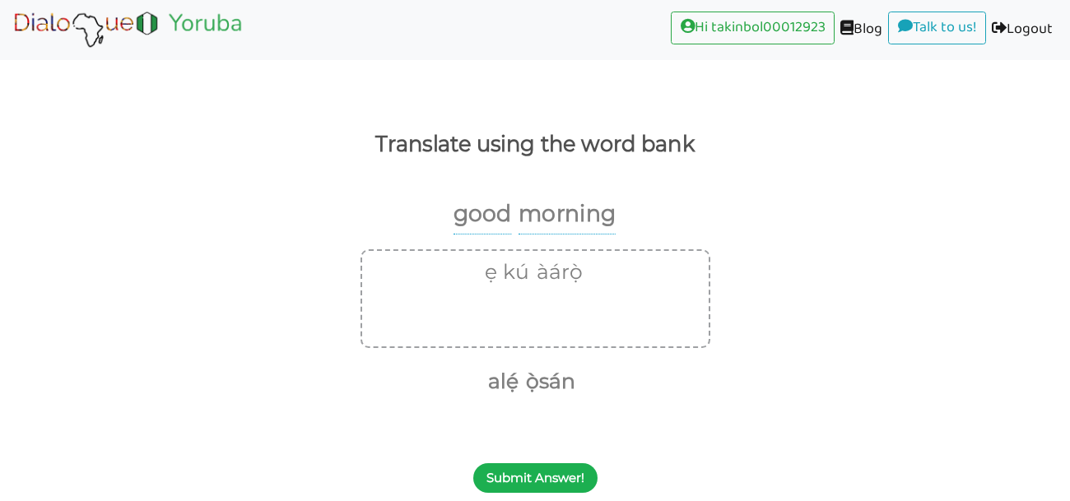
click at [571, 467] on button "Submit Answer!" at bounding box center [535, 478] width 124 height 30
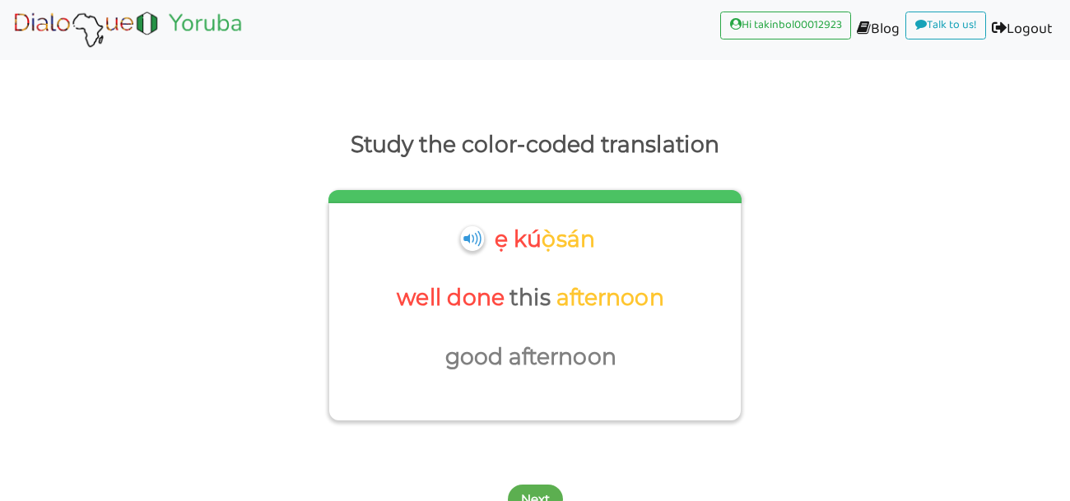
scroll to position [69, 0]
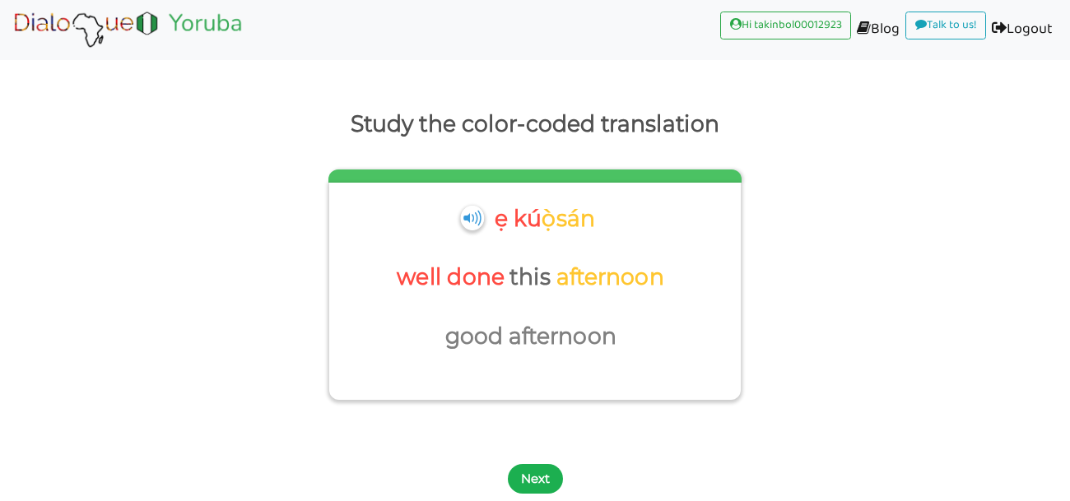
click at [538, 476] on button "Next" at bounding box center [535, 479] width 55 height 30
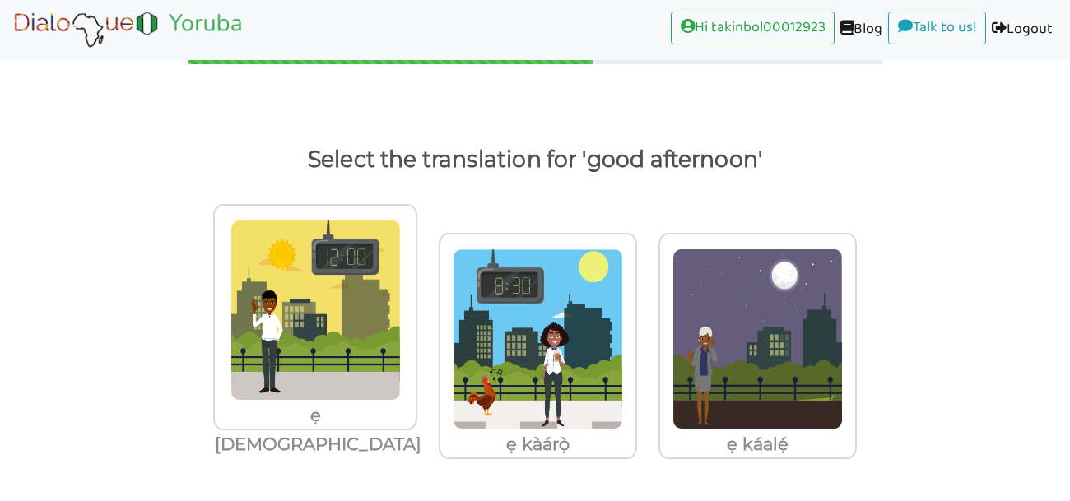
scroll to position [4, 0]
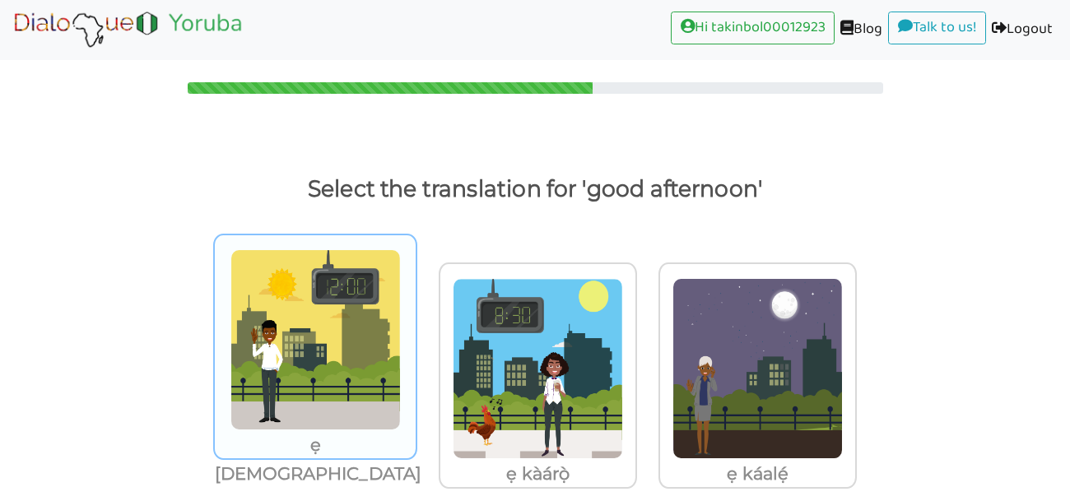
click at [337, 397] on img at bounding box center [315, 339] width 170 height 181
click at [413, 336] on input "ẹ káàsán" at bounding box center [419, 329] width 12 height 12
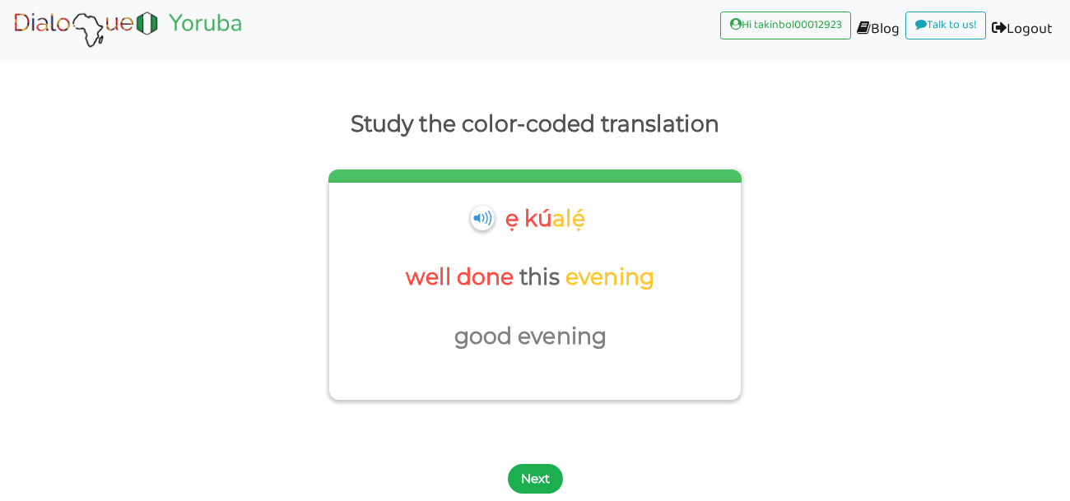
click at [530, 474] on button "Next" at bounding box center [535, 479] width 55 height 30
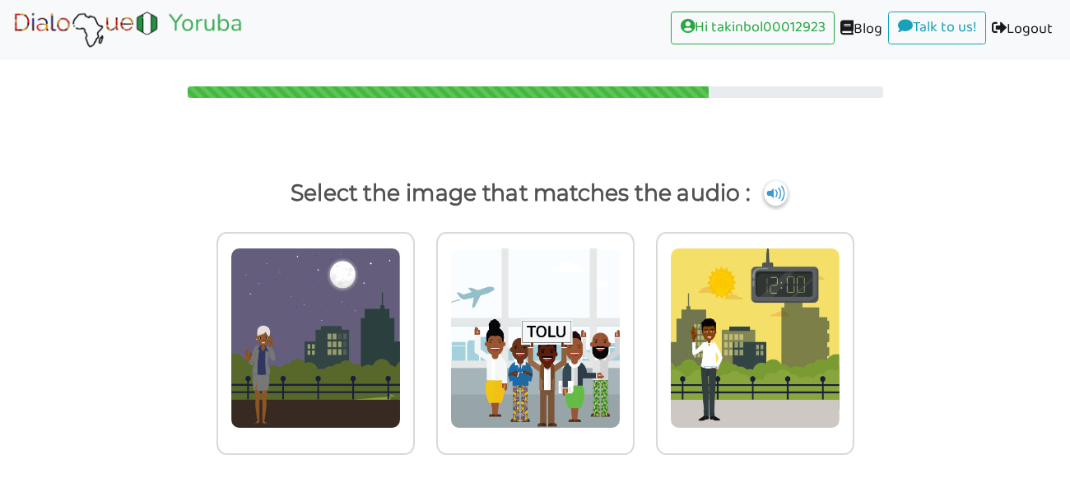
scroll to position [0, 0]
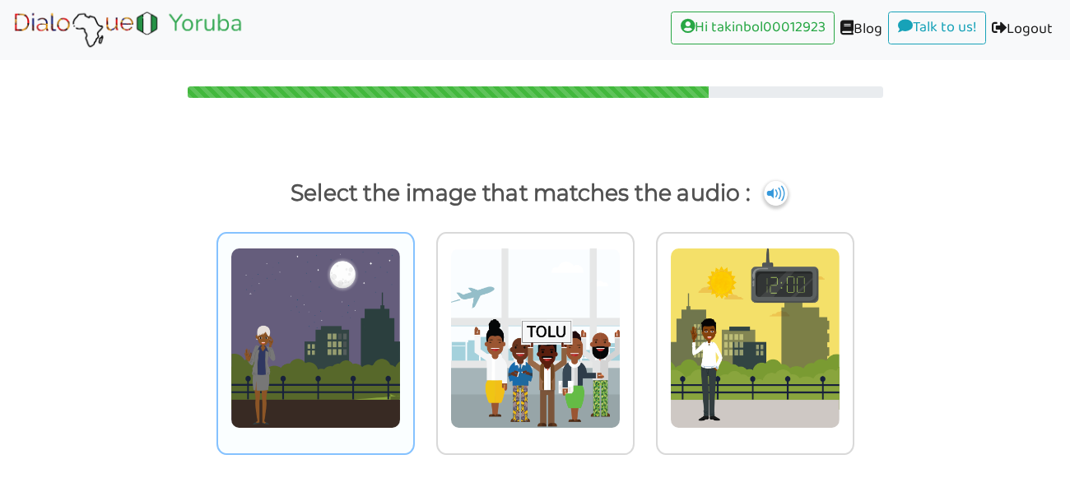
click at [286, 368] on img at bounding box center [315, 338] width 170 height 181
click at [413, 334] on input "radio" at bounding box center [419, 328] width 12 height 12
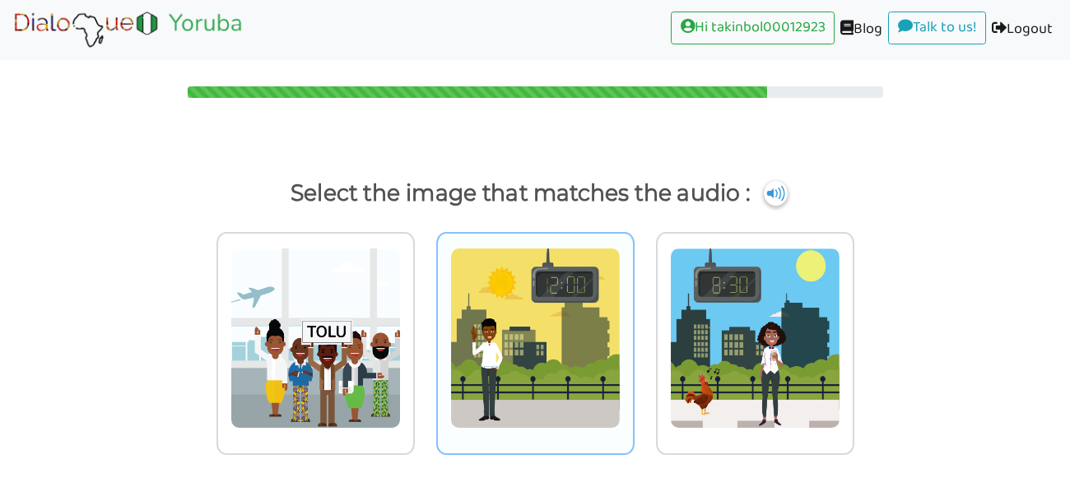
click at [569, 316] on img at bounding box center [535, 338] width 170 height 181
click at [633, 322] on input "radio" at bounding box center [639, 328] width 12 height 12
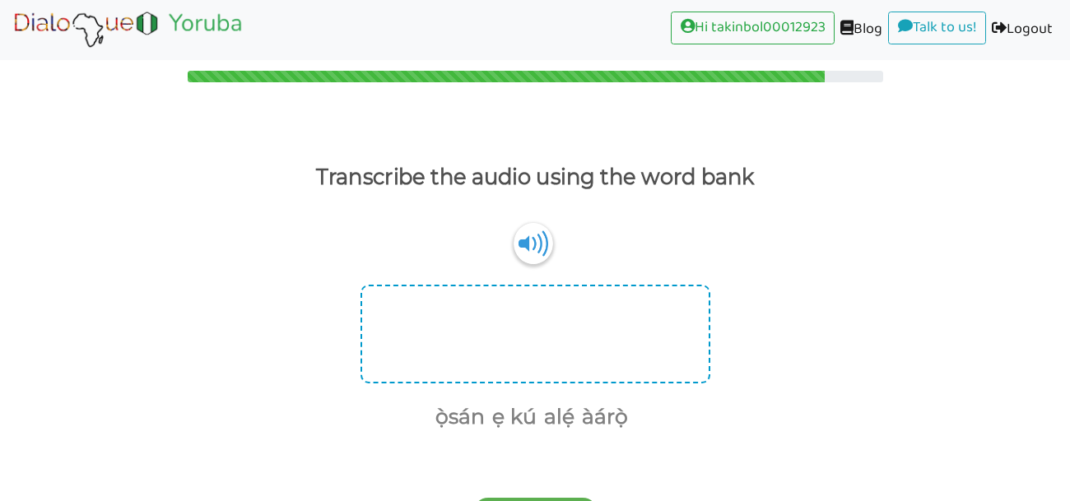
scroll to position [23, 0]
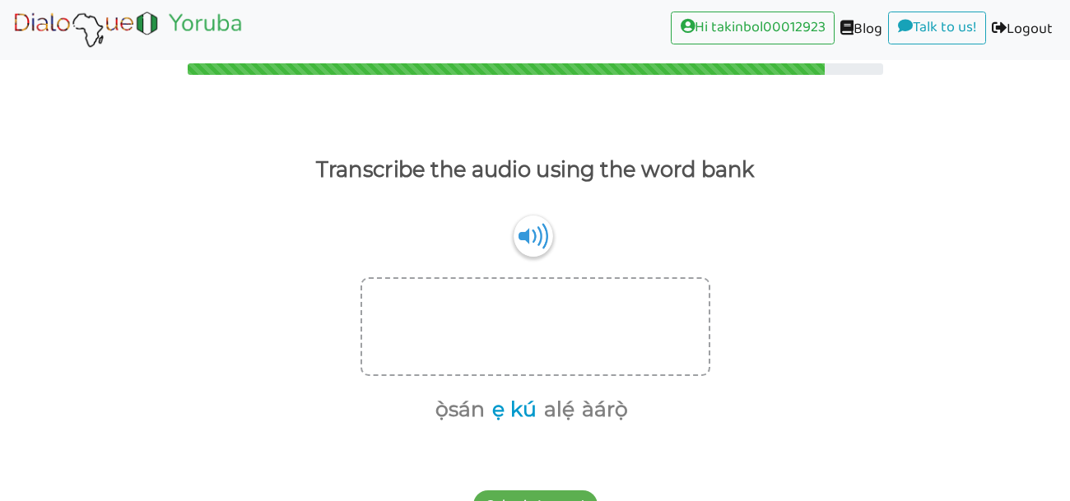
click at [524, 409] on button "ẹ kú" at bounding box center [511, 409] width 50 height 31
click at [578, 400] on button "àárọ̀" at bounding box center [576, 409] width 52 height 31
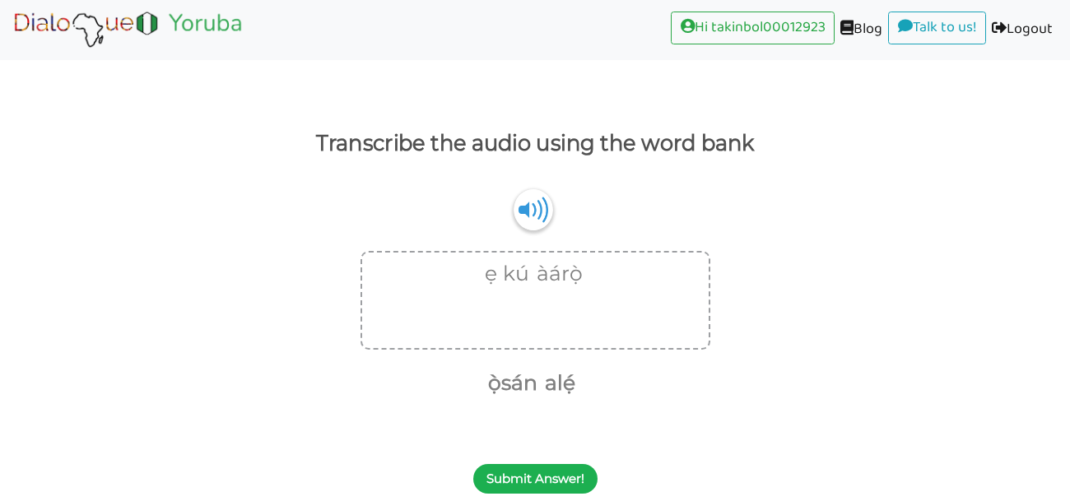
click at [501, 471] on button "Submit Answer!" at bounding box center [535, 479] width 124 height 30
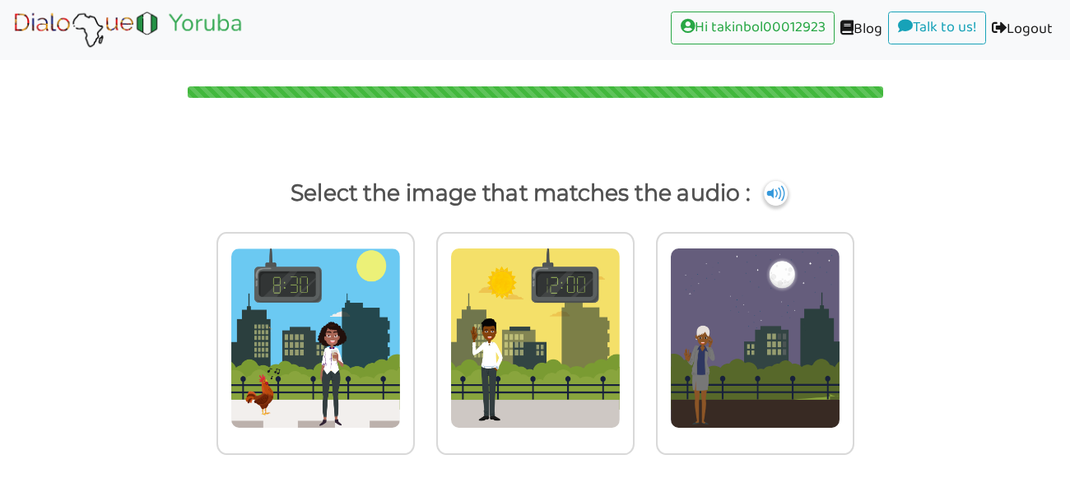
scroll to position [0, 0]
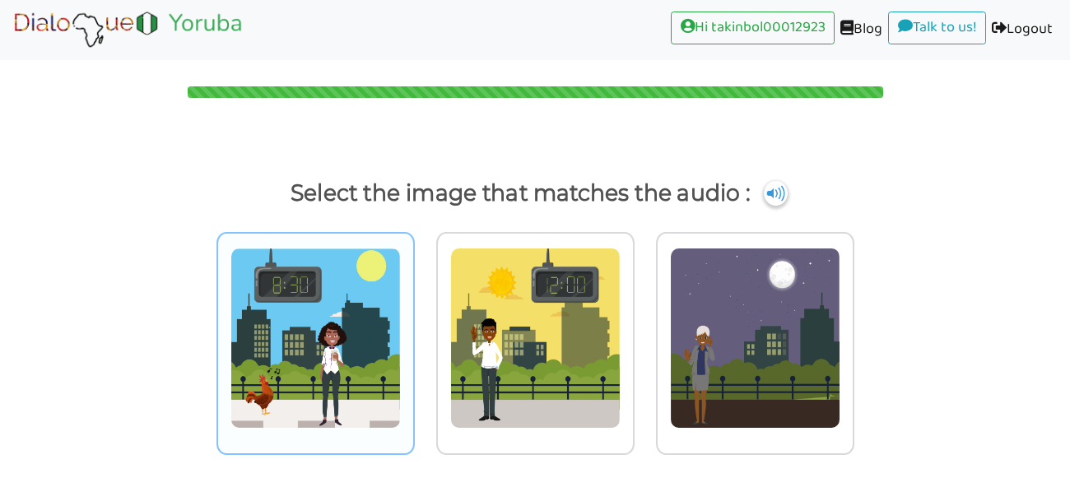
click at [351, 321] on img at bounding box center [315, 338] width 170 height 181
click at [413, 322] on input "radio" at bounding box center [419, 328] width 12 height 12
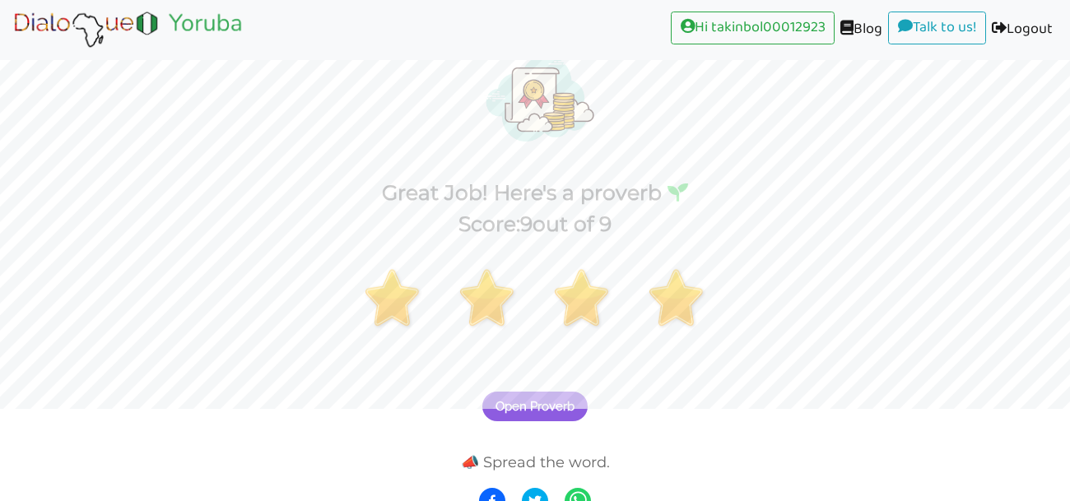
scroll to position [110, 0]
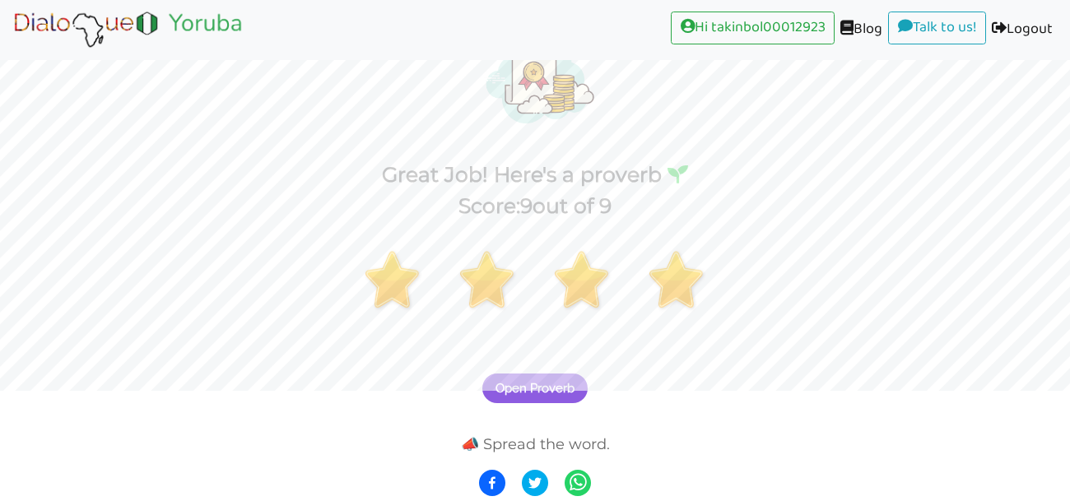
click at [523, 383] on span "Open Proverb" at bounding box center [534, 388] width 79 height 15
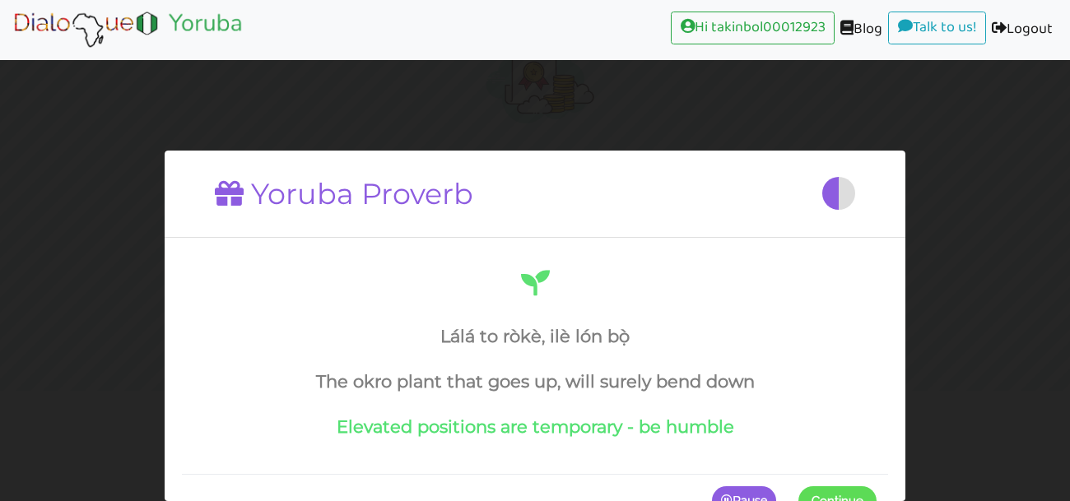
click at [577, 330] on h4 "Lálá to ròkè, ilè lón bọ̀" at bounding box center [534, 336] width 683 height 21
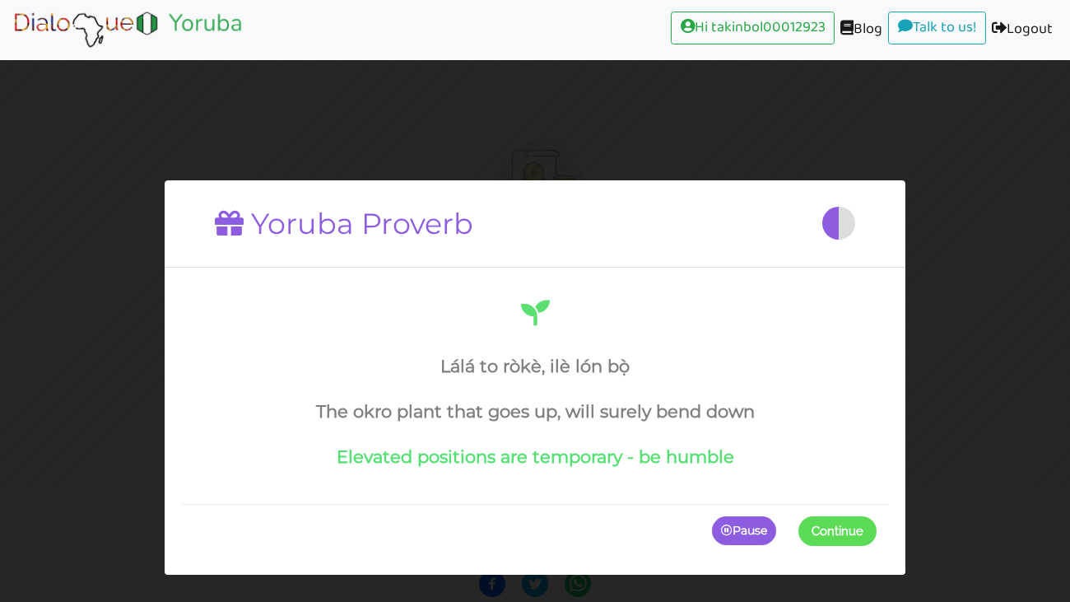
scroll to position [0, 0]
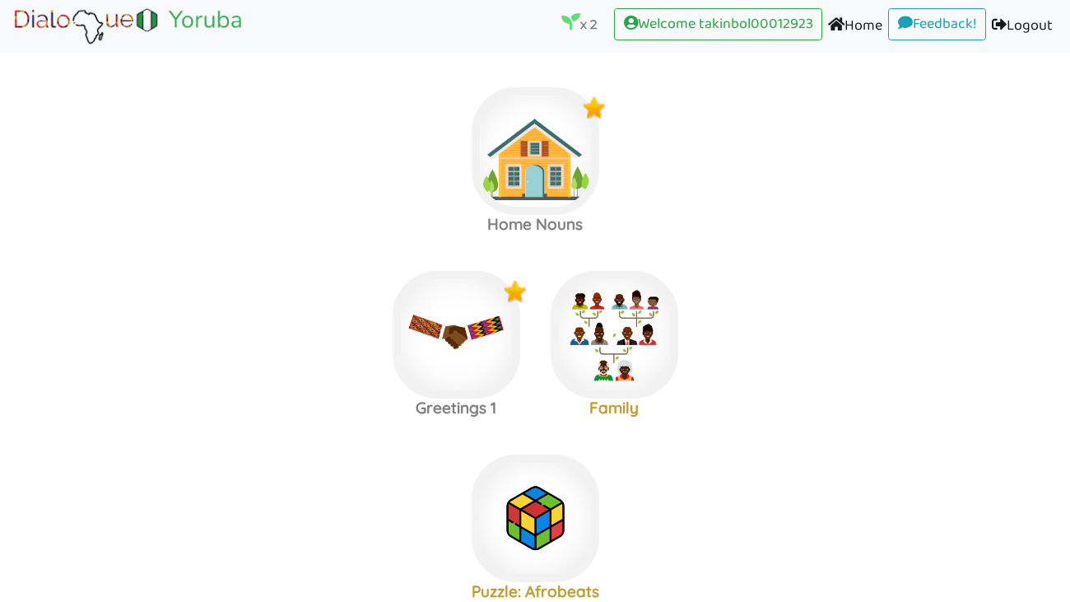
scroll to position [196, 0]
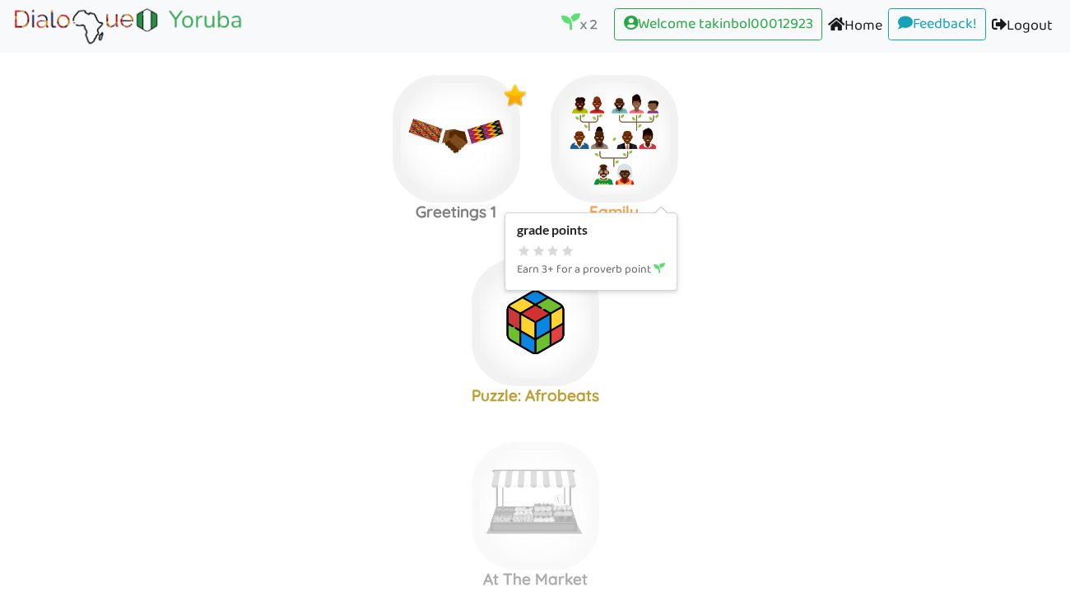
click at [602, 134] on img at bounding box center [614, 139] width 128 height 128
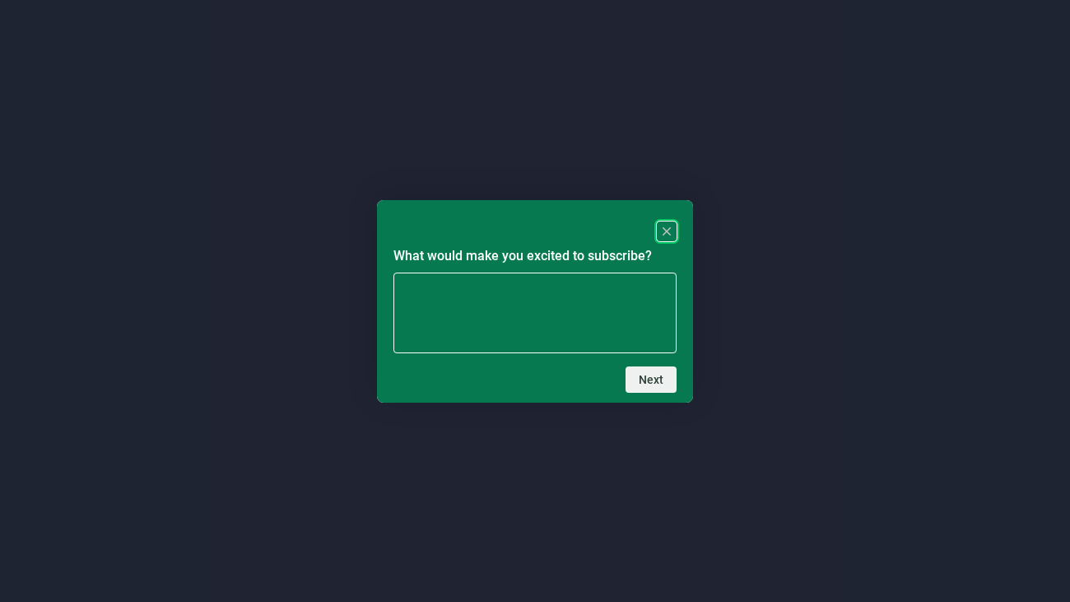
click at [662, 221] on rect "Close" at bounding box center [667, 231] width 20 height 20
